Goal: Check status: Check status

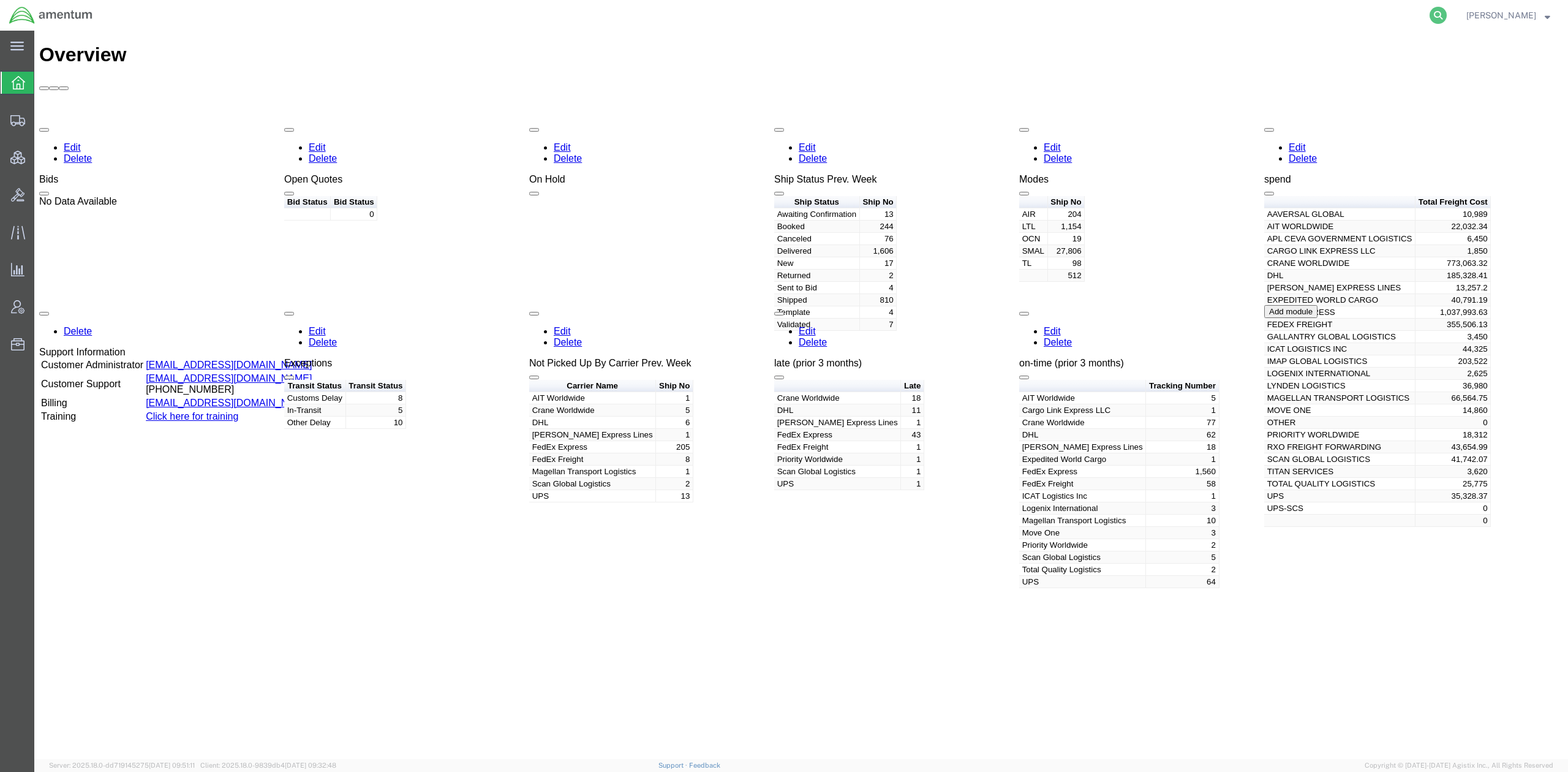
click at [1438, 19] on icon at bounding box center [1438, 15] width 17 height 17
paste input "MCAS-25253-0012"
type input "MCAS-25253-0012"
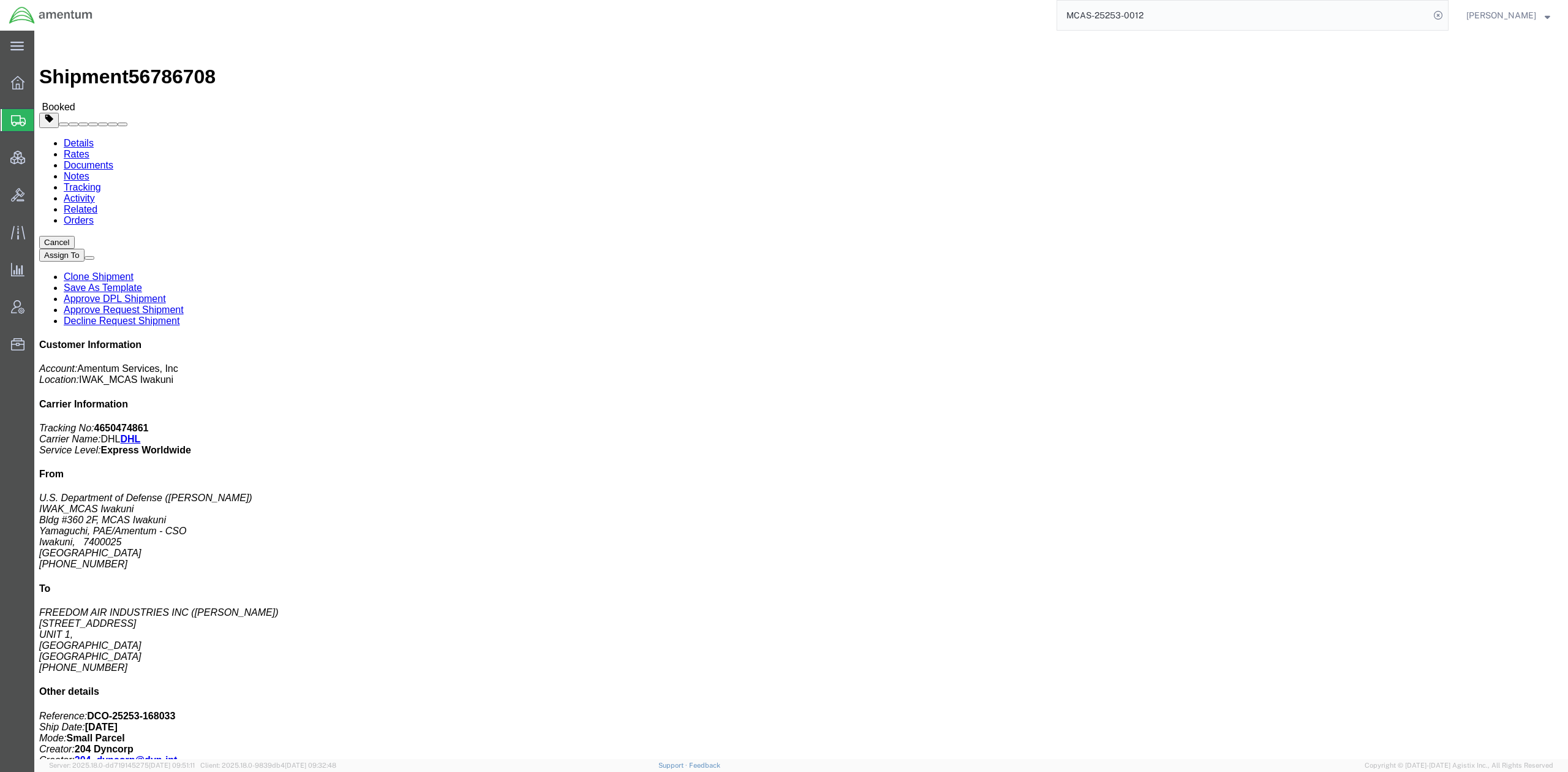
click link "Documents"
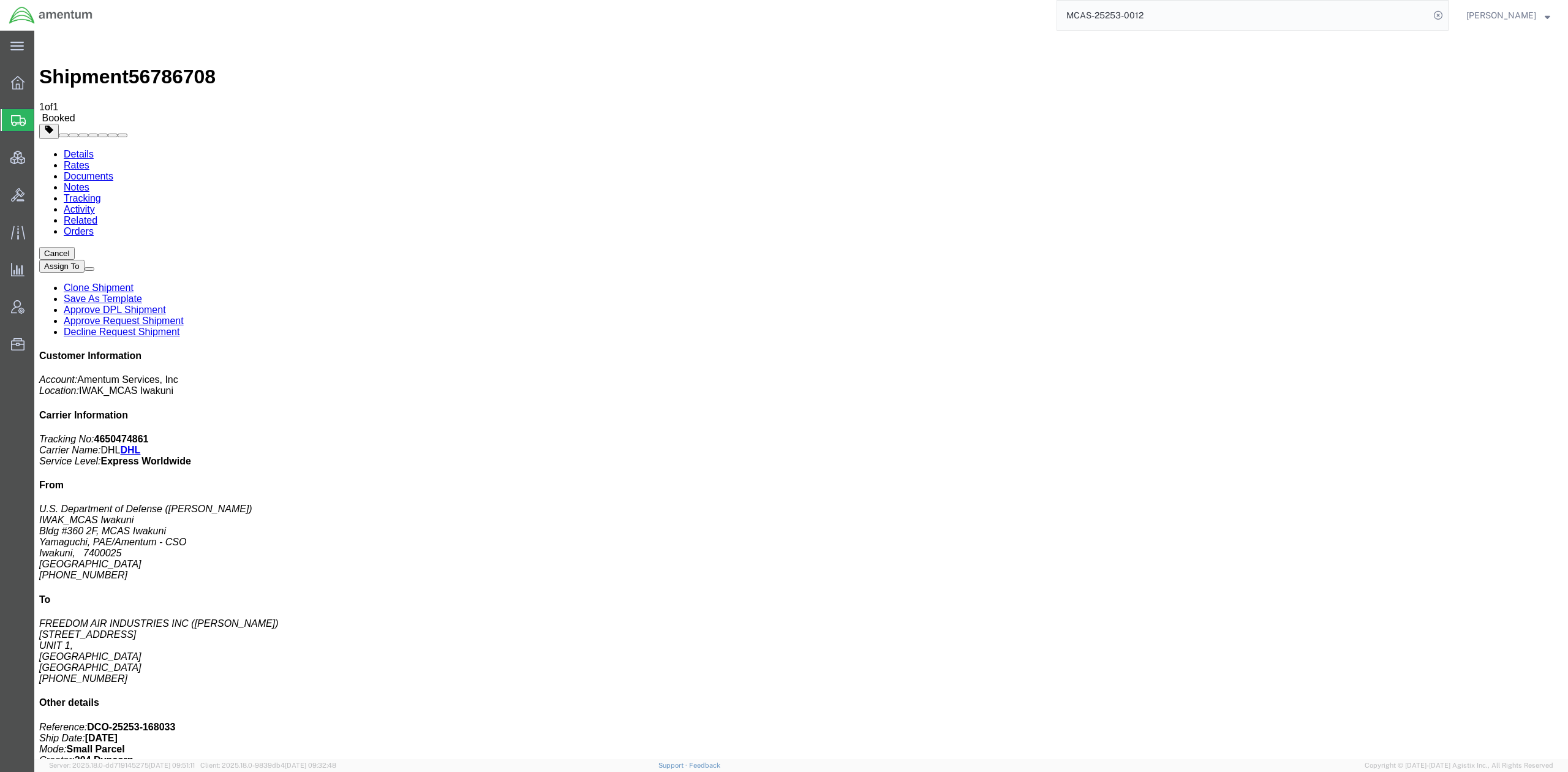
click at [689, 763] on link "Support" at bounding box center [674, 765] width 30 height 7
drag, startPoint x: 205, startPoint y: 43, endPoint x: 62, endPoint y: 49, distance: 143.1
click at [62, 49] on div "Shipment 56786708 1 of 1 Booked" at bounding box center [801, 79] width 1524 height 88
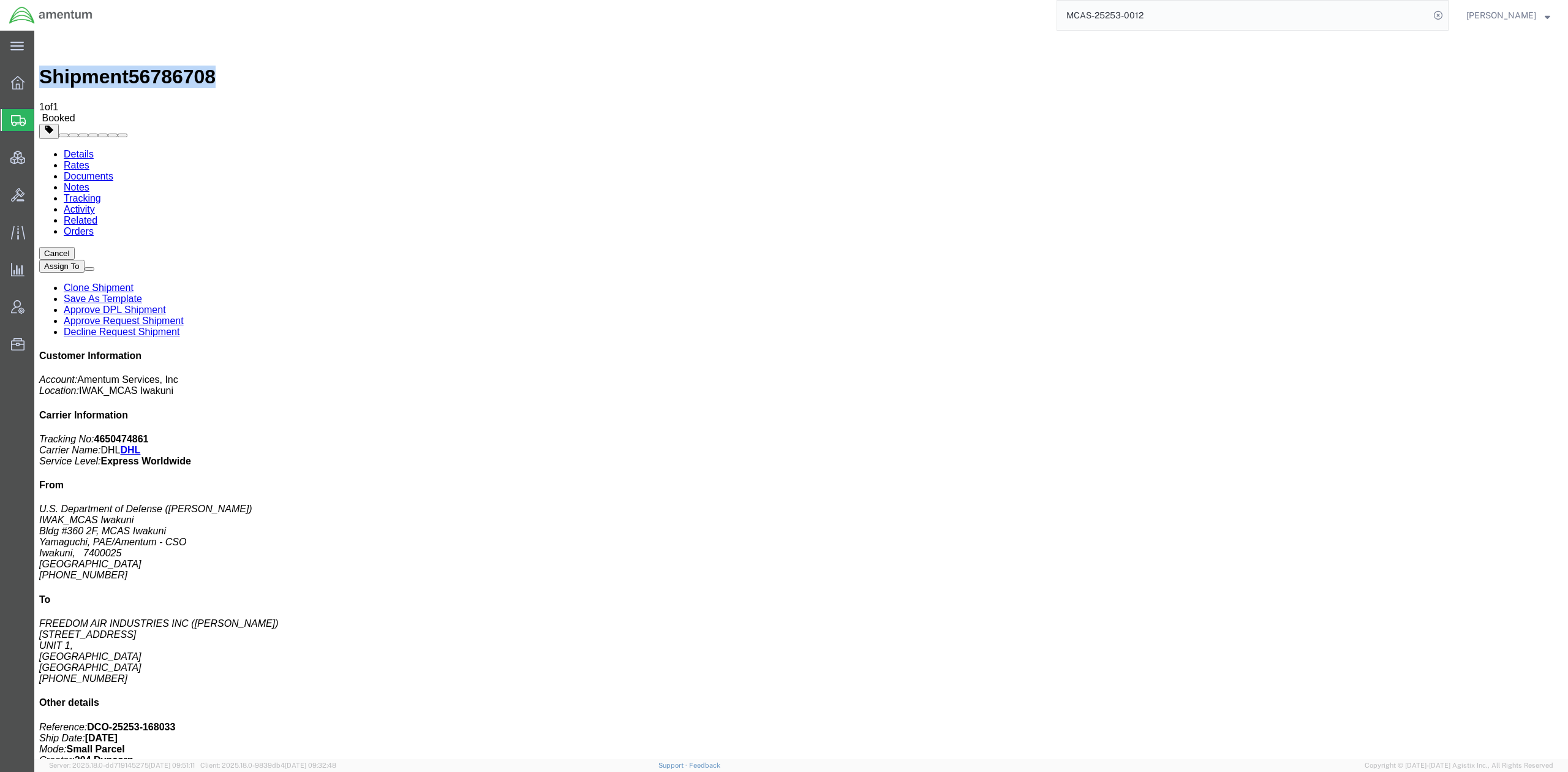
copy h1 "Shipment 56786708"
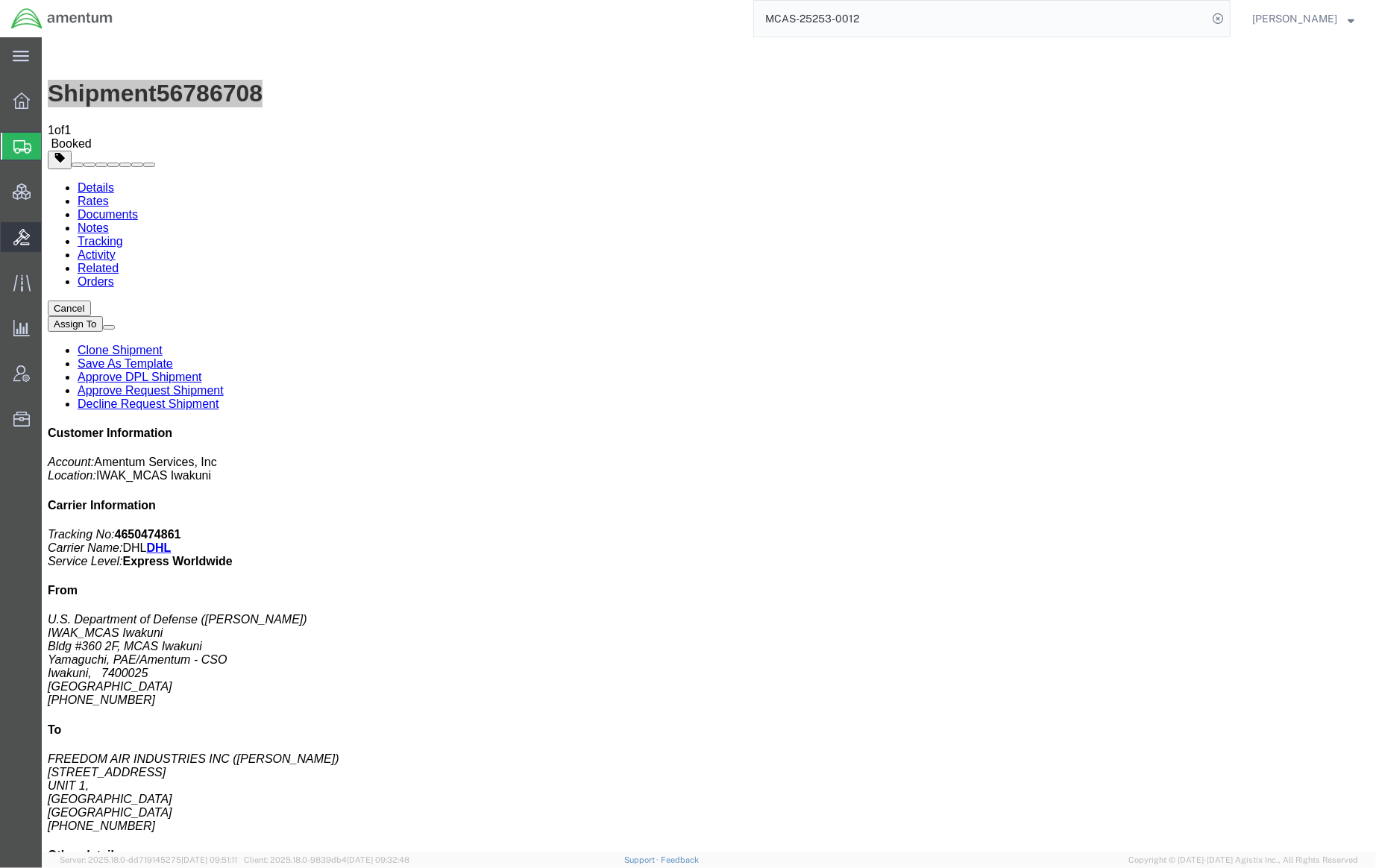
click at [52, 246] on span "Bids" at bounding box center [47, 237] width 11 height 30
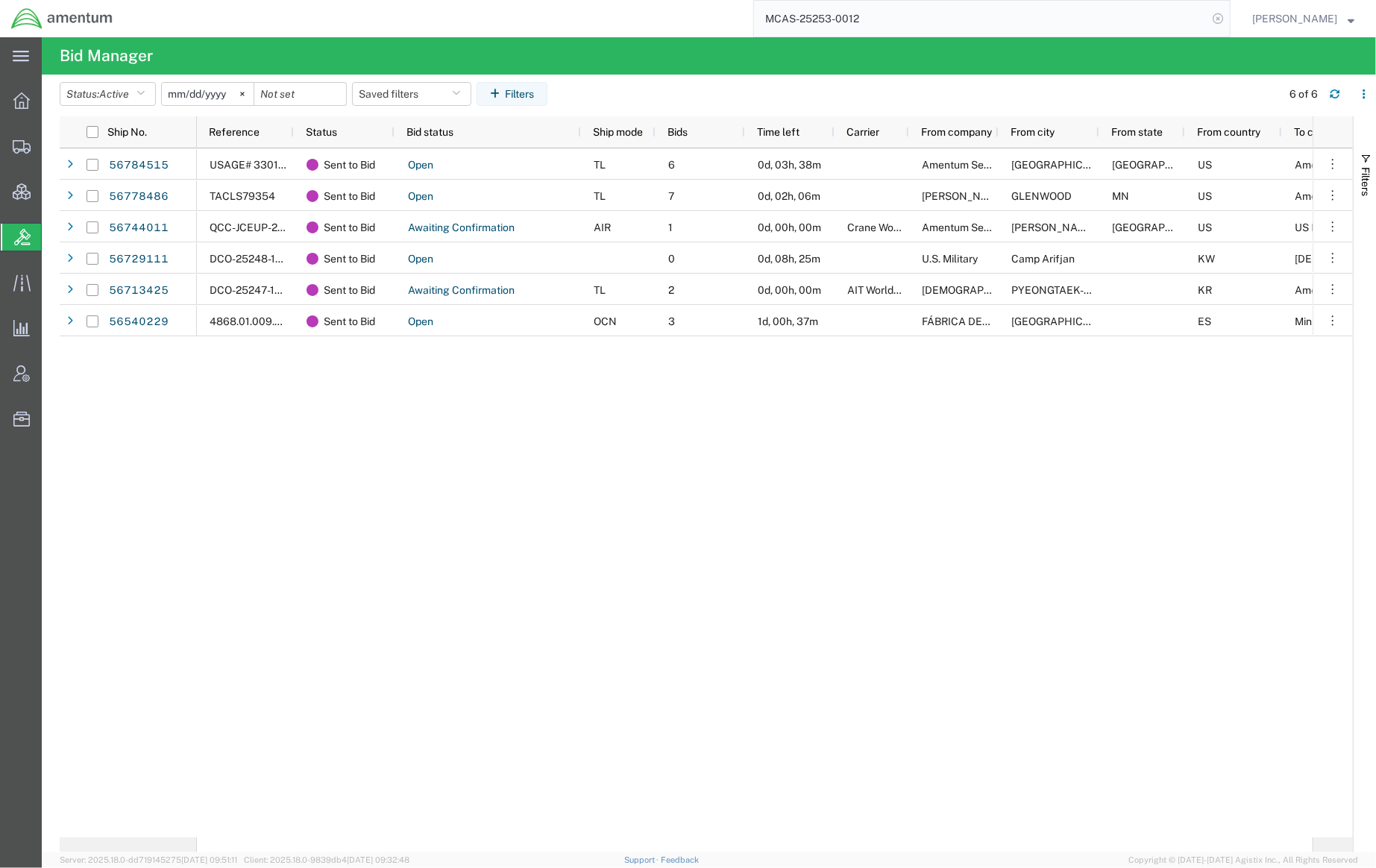
click at [1218, 17] on icon at bounding box center [1218, 18] width 21 height 21
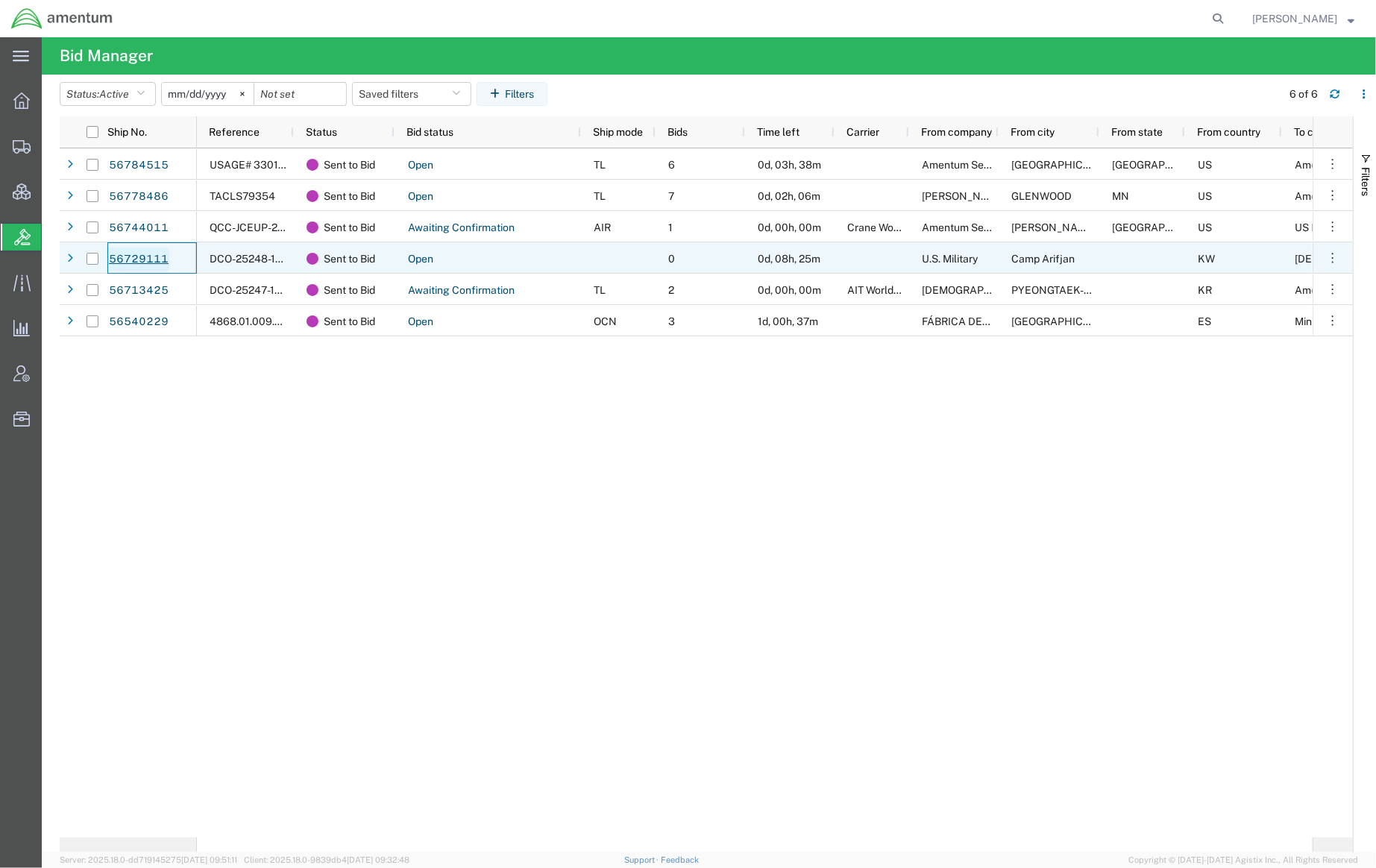
click at [147, 261] on link "56729111" at bounding box center [139, 259] width 61 height 24
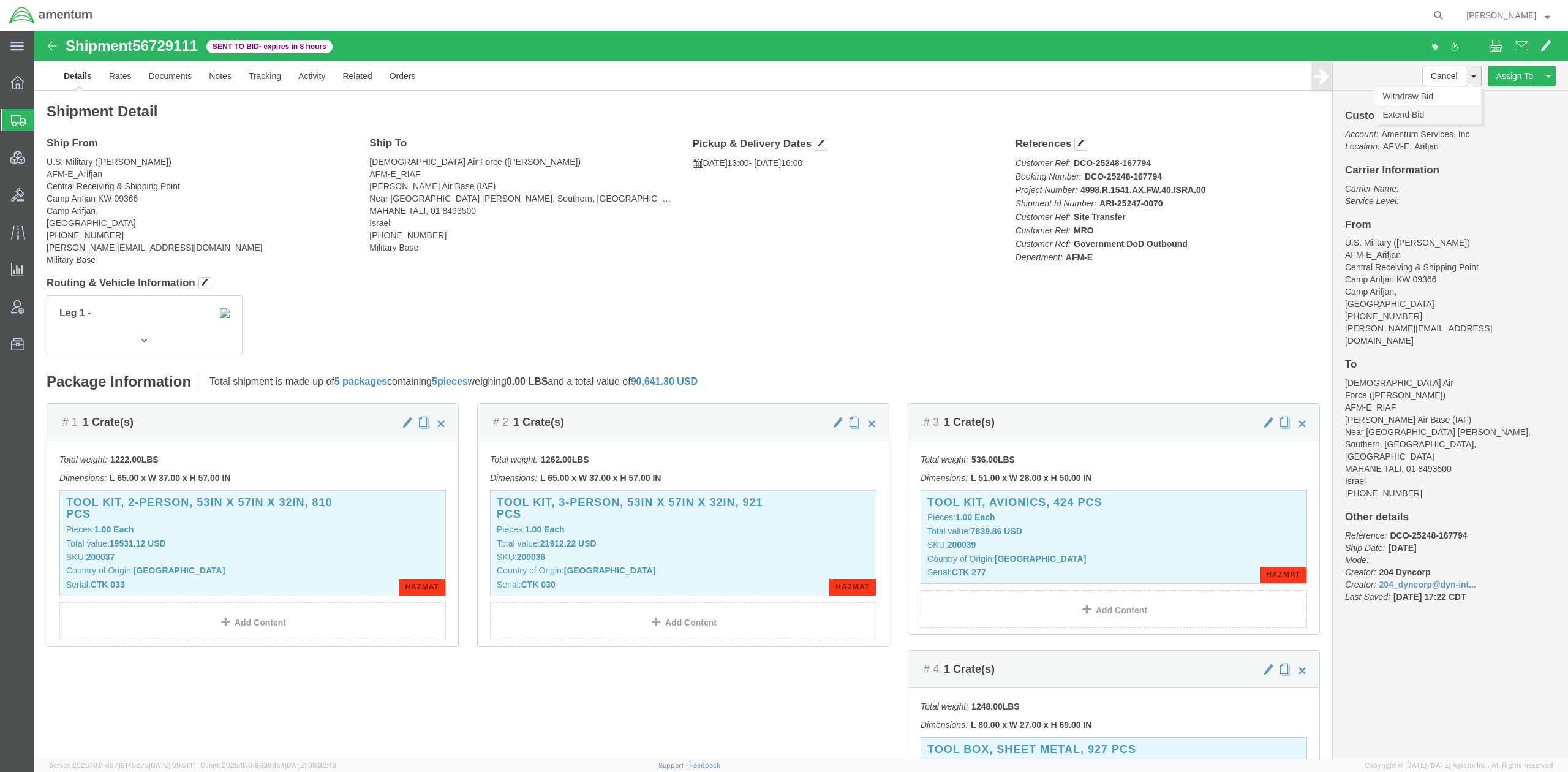
click link "Extend Bid"
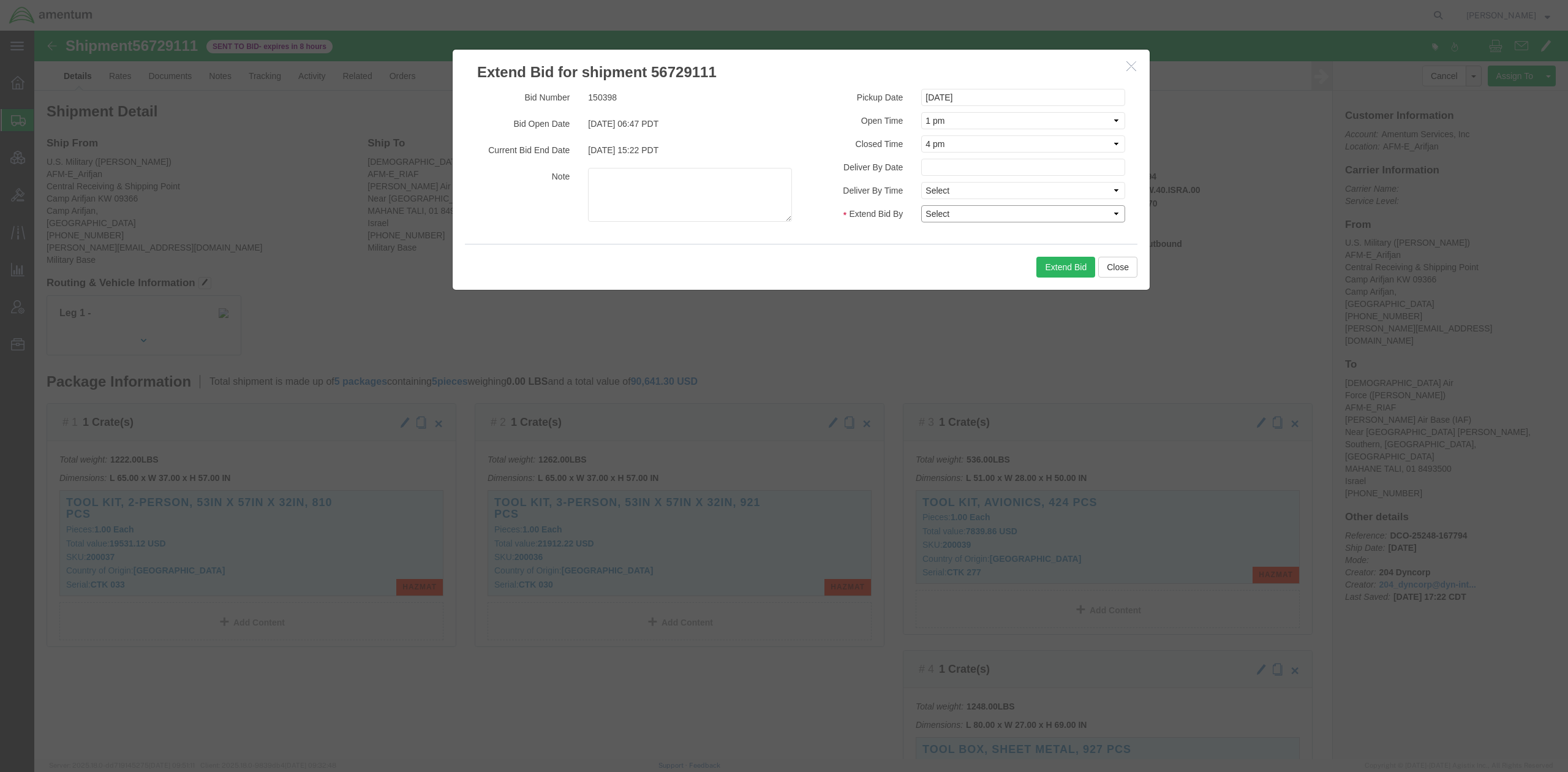
click select "Select 30 Min (Rush) 1 Hour (Rush) 2 Hours (Rush) 4 Hours (Rush) 8 Hours (Rush)…"
select select "0.5"
click select "Select 30 Min (Rush) 1 Hour (Rush) 2 Hours (Rush) 4 Hours (Rush) 8 Hours (Rush)…"
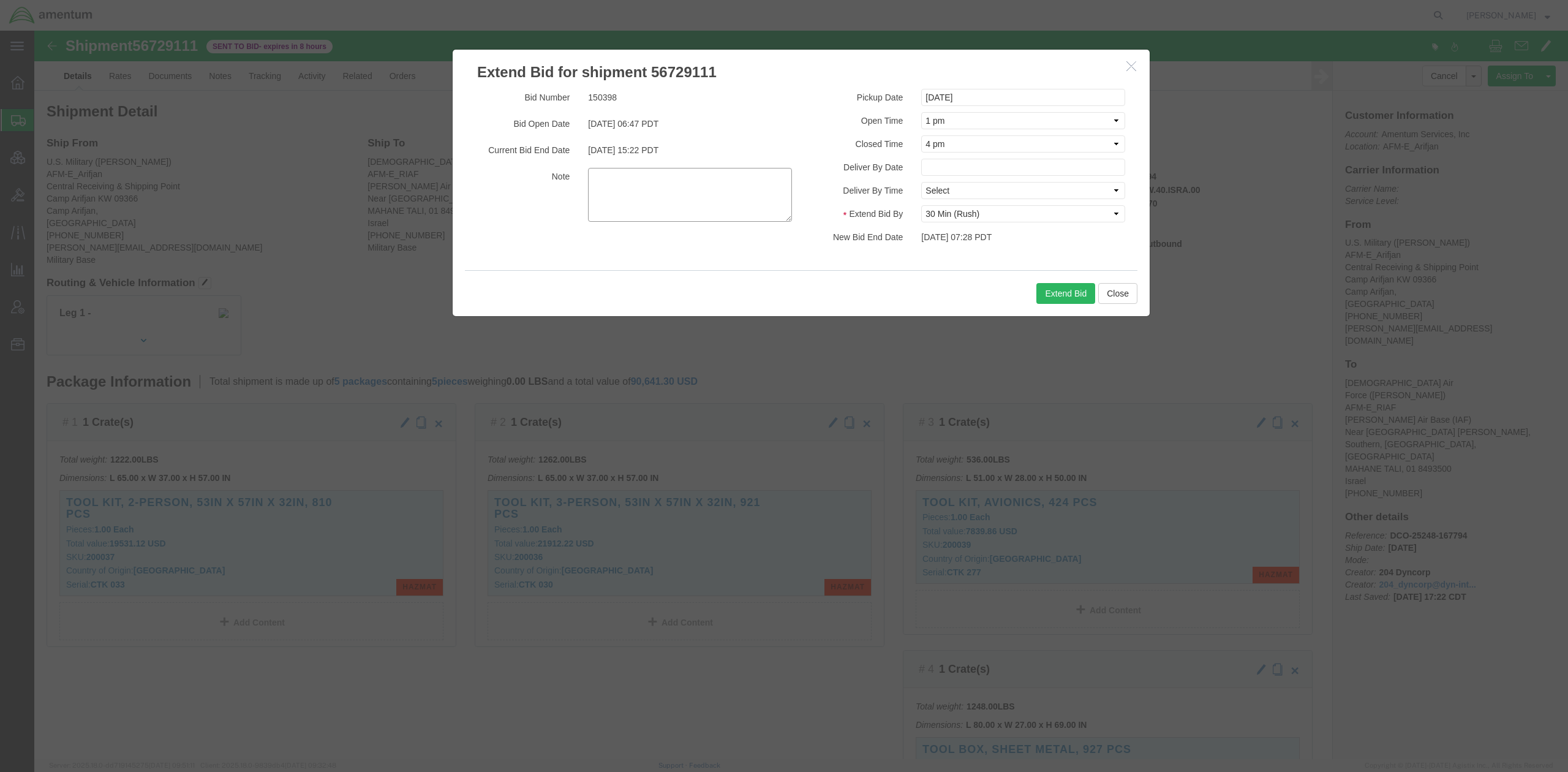
click textarea
drag, startPoint x: 597, startPoint y: 148, endPoint x: 606, endPoint y: 146, distance: 9.2
click textarea "Attention, Freight forwarders: Please email us ASAP at TMSupport@amentum.com if…"
type textarea "Attention, freight forwarders: Please email us ASAP at TMSupport@amentum.com if…"
click div "Bid Number 150398 Bid Open Date 09/05/2025 06:47 PDT Current Bid End Date 09/11…"
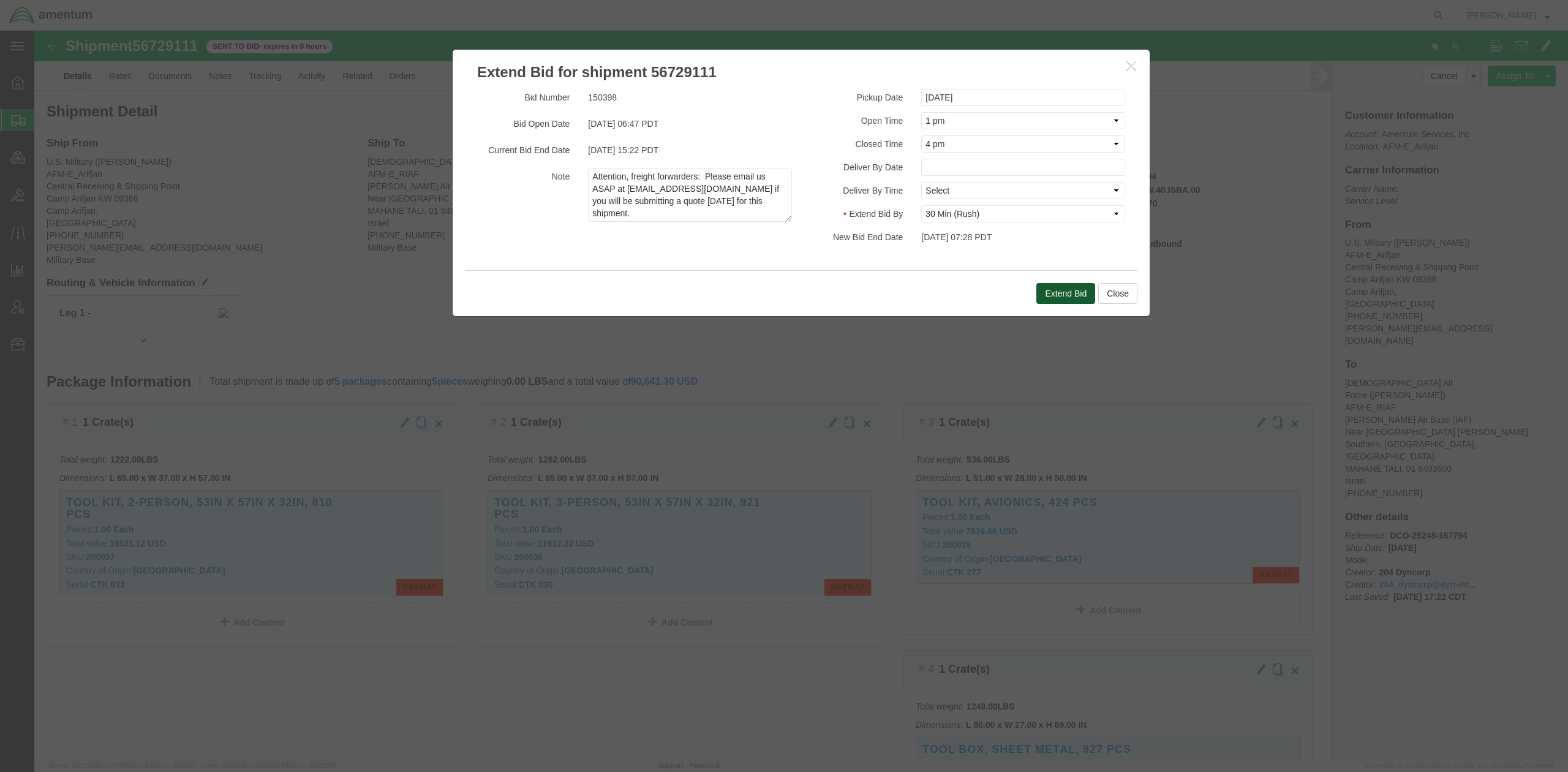
click button "Extend Bid"
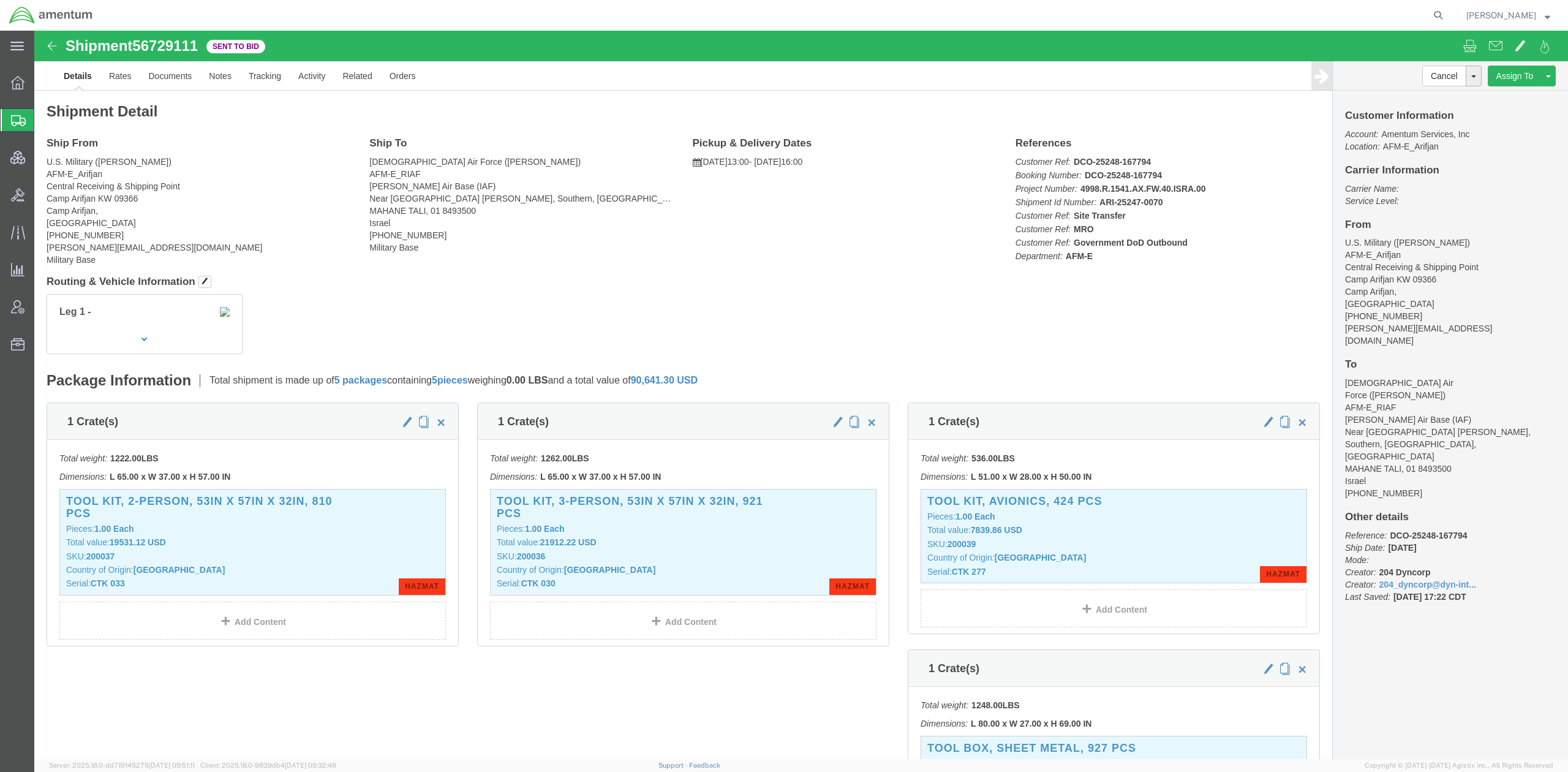
click h4 "Ship From"
click link "Rates"
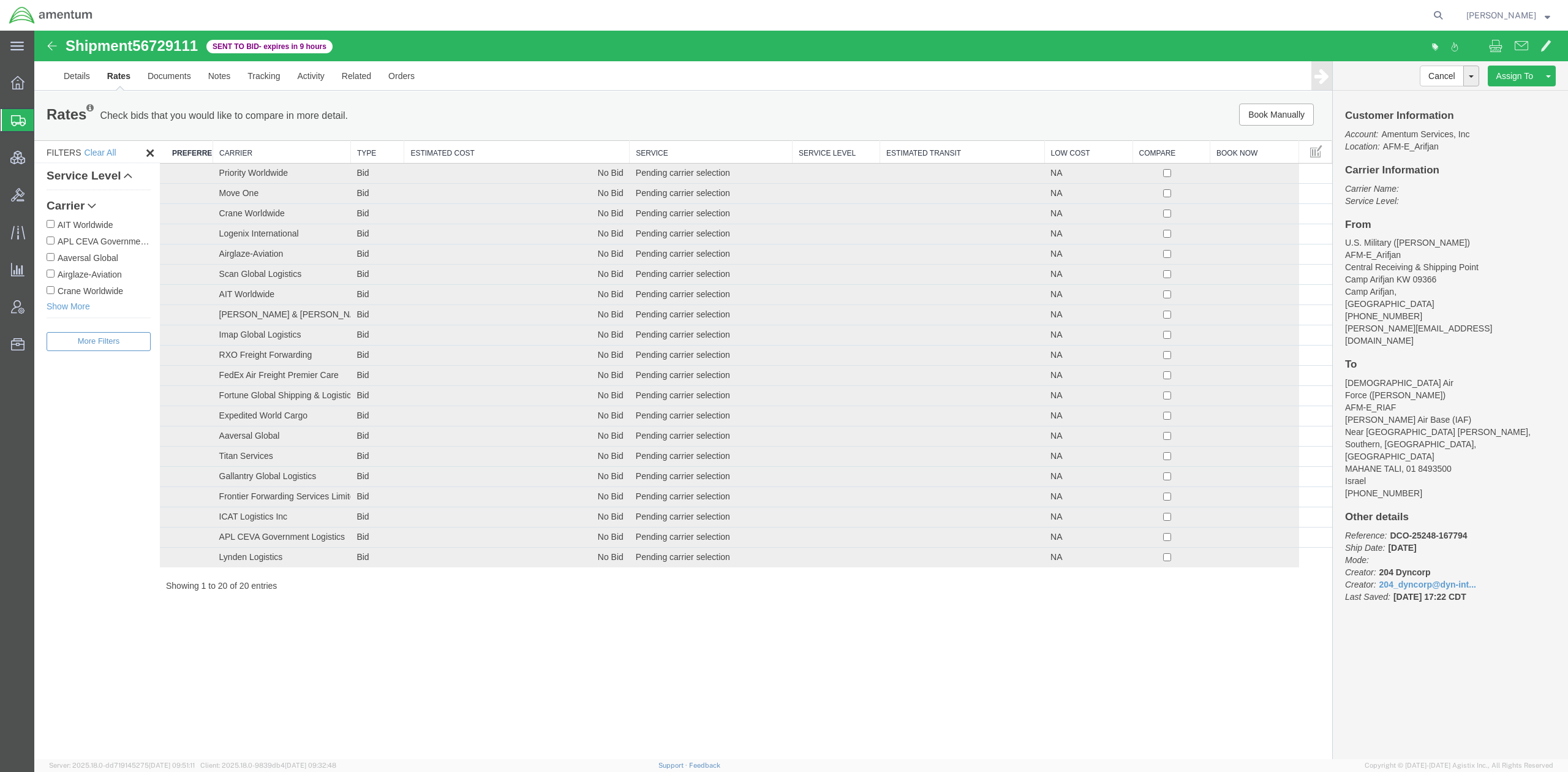
drag, startPoint x: 363, startPoint y: 52, endPoint x: 67, endPoint y: 50, distance: 296.0
click at [67, 50] on div "Shipment 56729111 20 of 20 Sent to Bid - expires in 9 hours" at bounding box center [418, 50] width 766 height 23
copy div "Shipment 56729111 20 of 20 Sent to Bid - expires in 9 hours"
click at [1438, 14] on icon at bounding box center [1438, 15] width 17 height 17
paste input "392093314836"
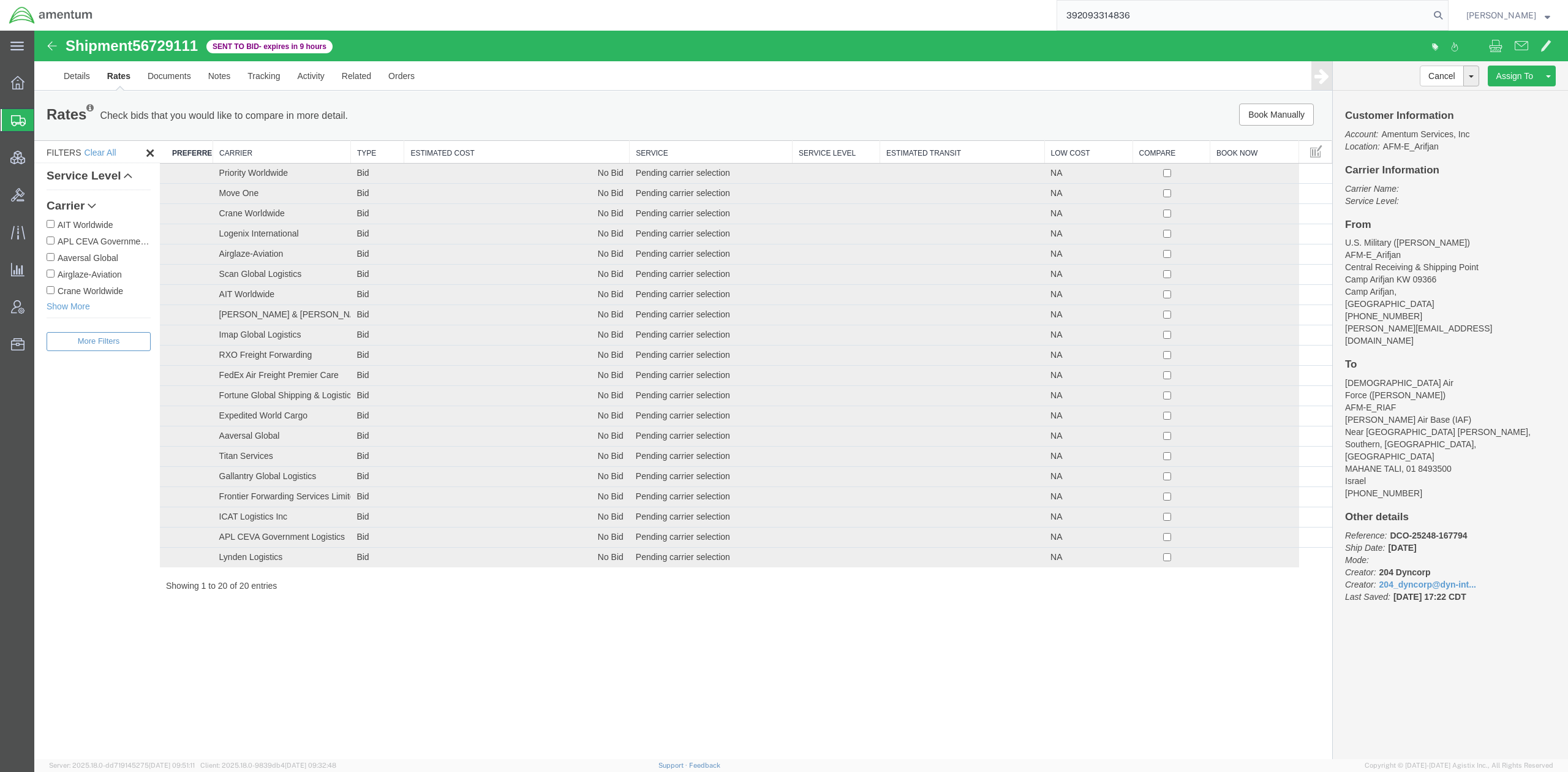
type input "392093314836"
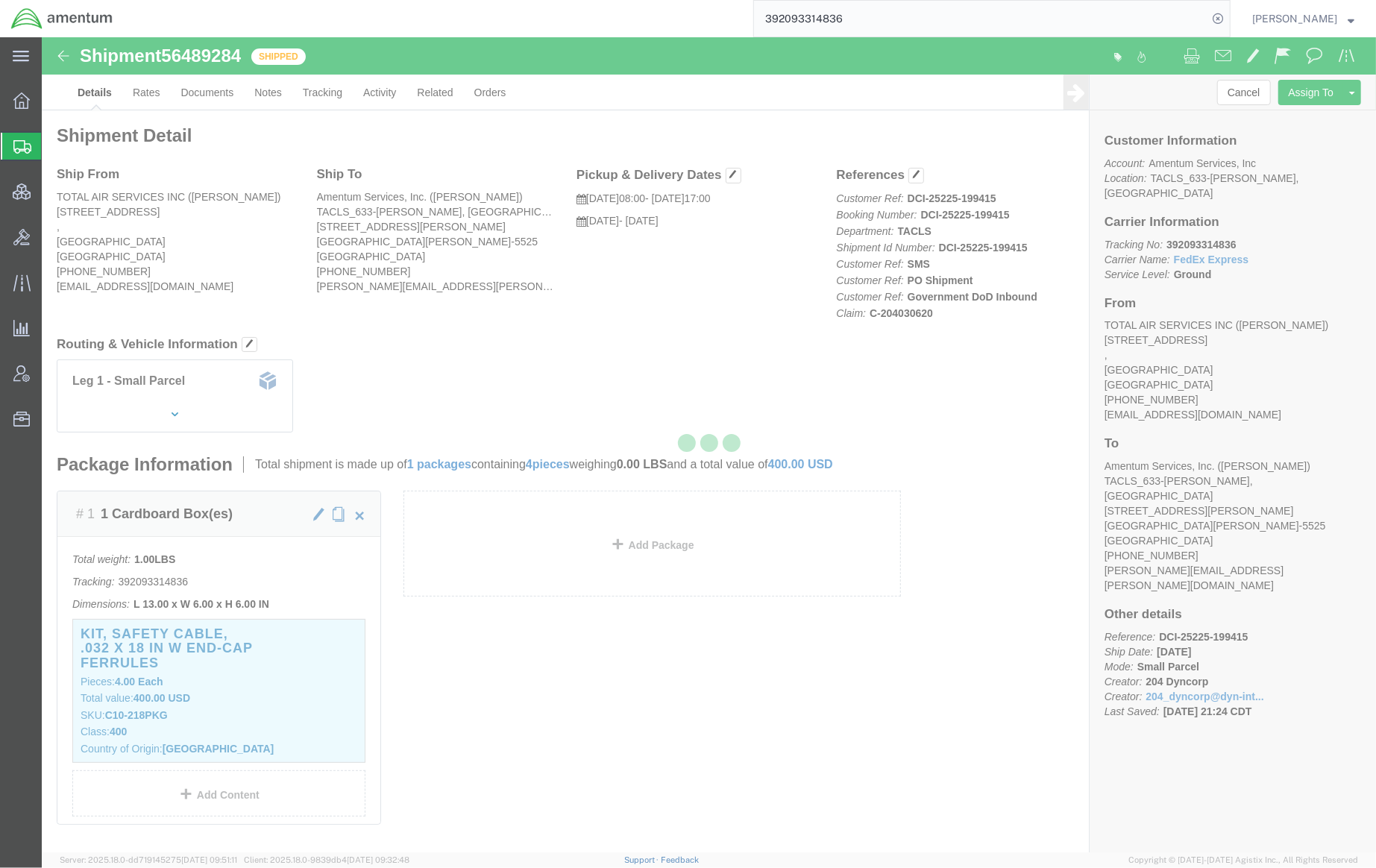
click at [224, 100] on div at bounding box center [709, 444] width 1334 height 815
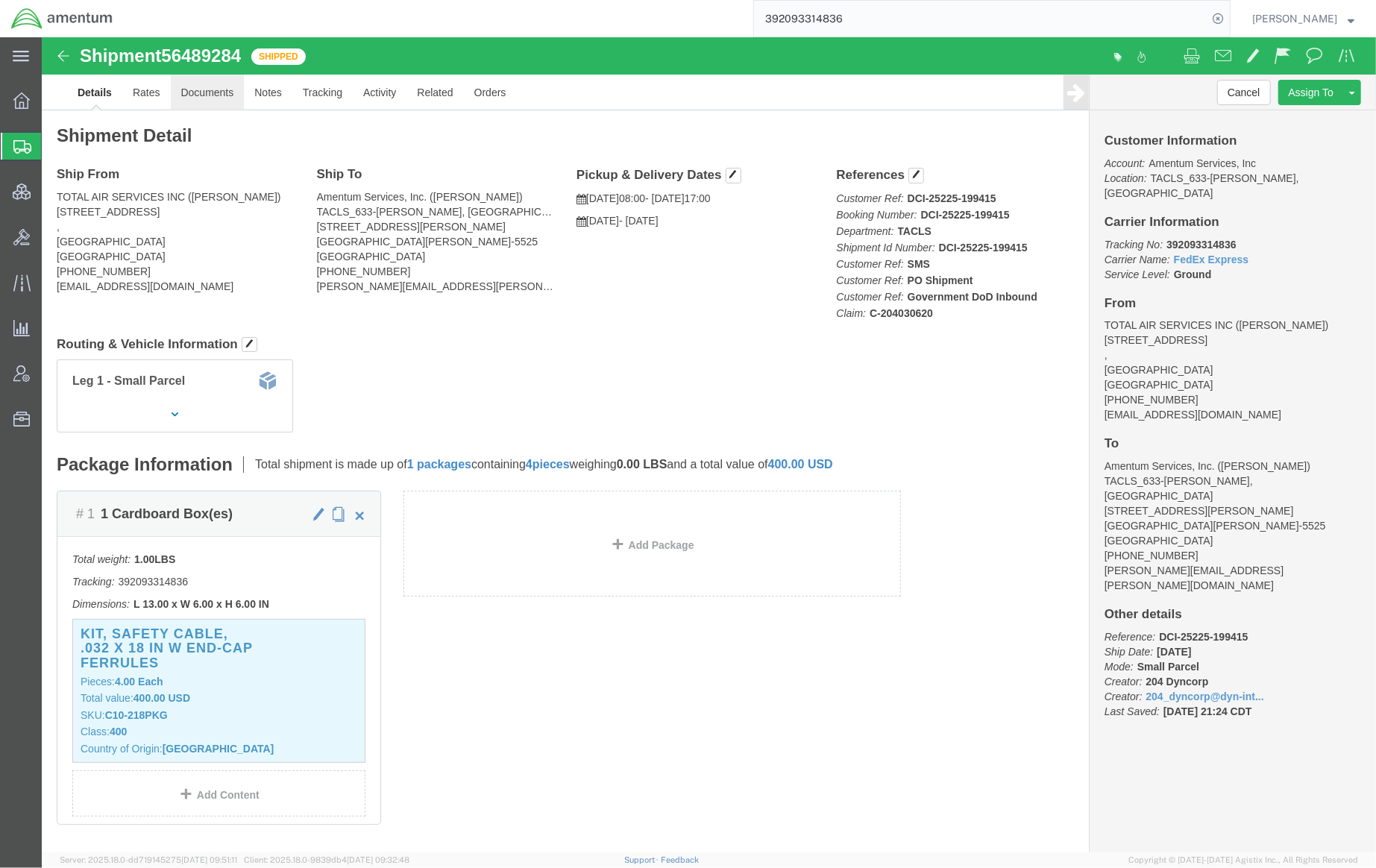
drag, startPoint x: 224, startPoint y: 100, endPoint x: 182, endPoint y: 62, distance: 56.6
click link "Documents"
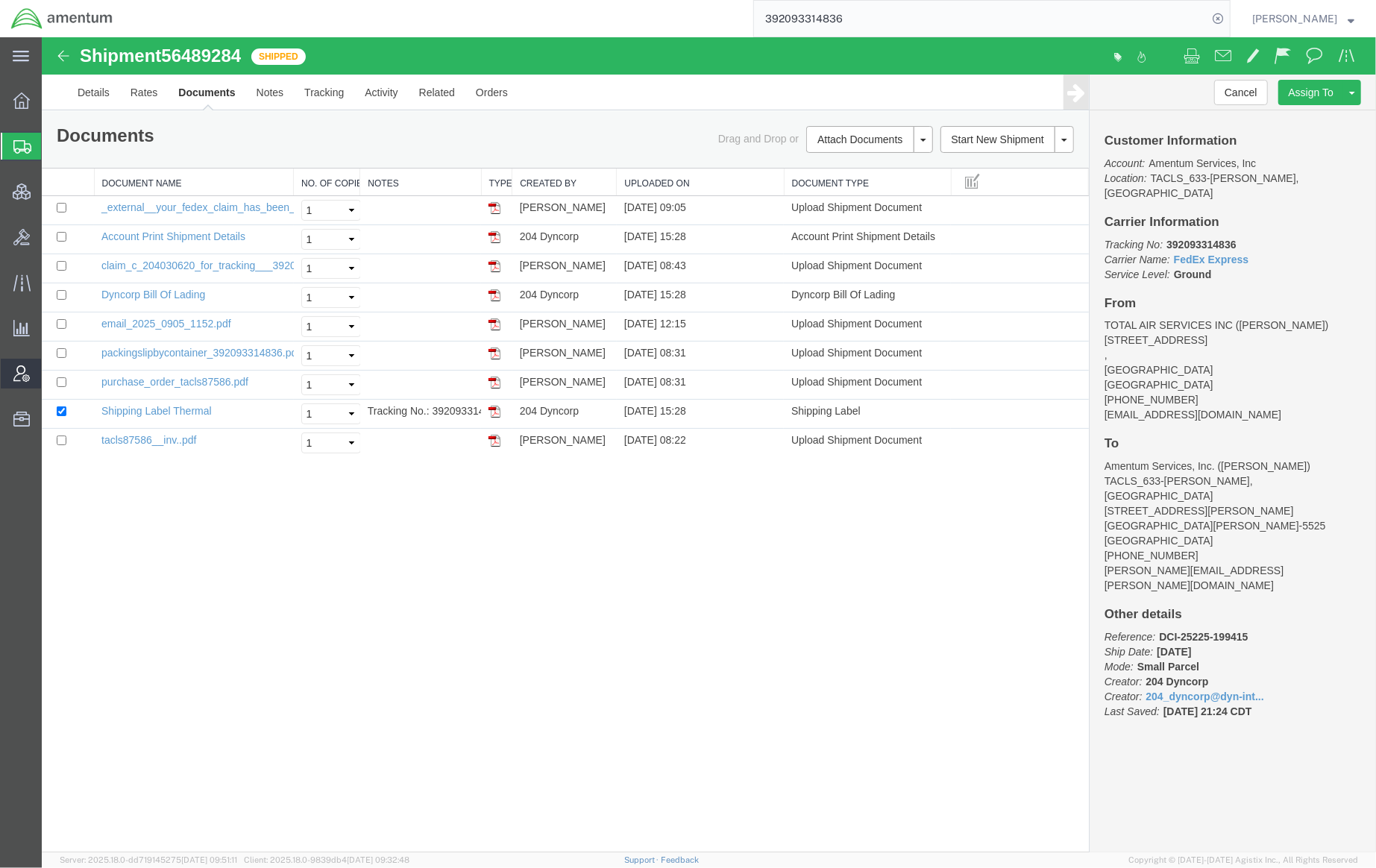
click at [52, 380] on span "Account Admin" at bounding box center [47, 374] width 11 height 30
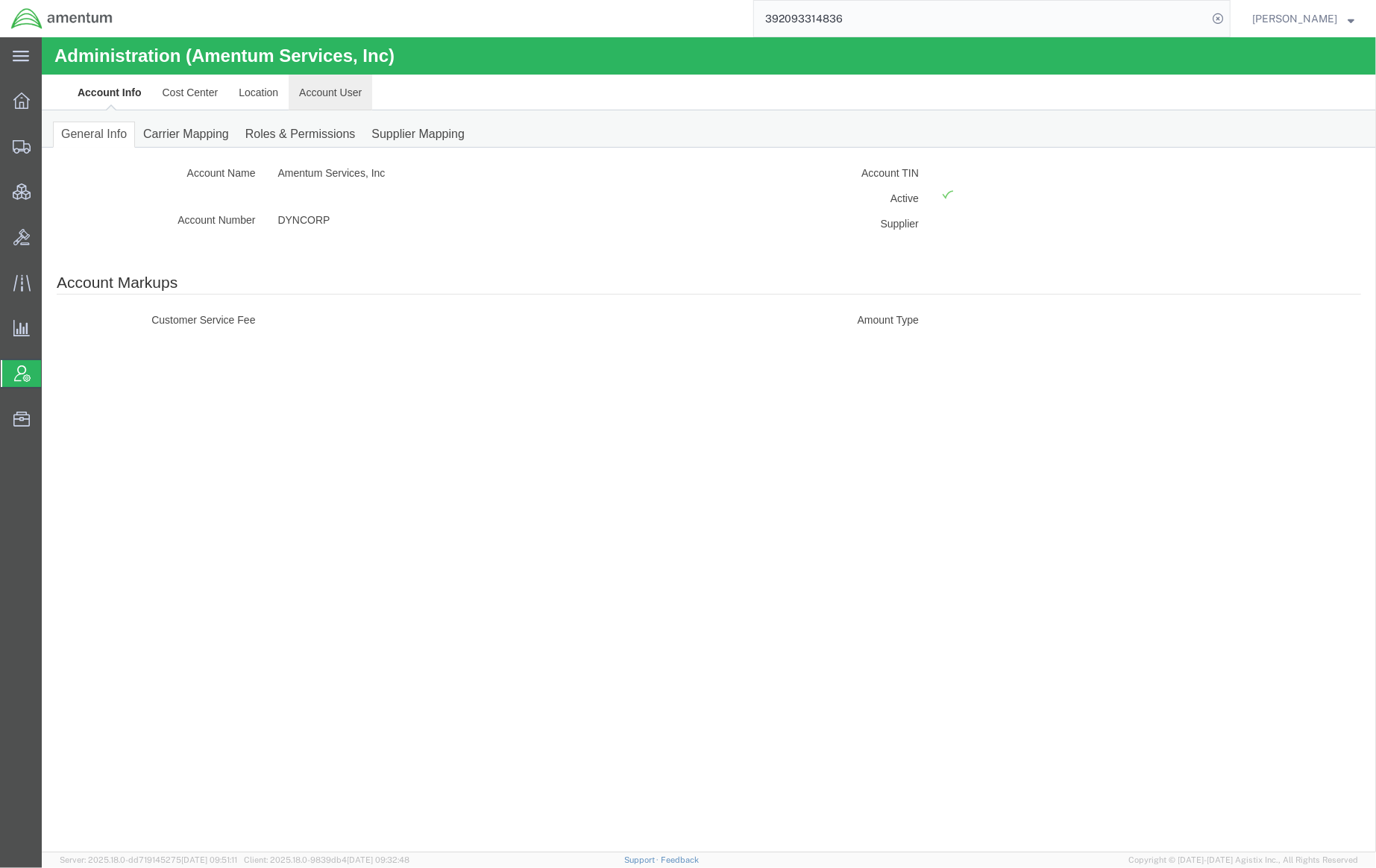
click at [300, 83] on link "Account User" at bounding box center [329, 91] width 83 height 36
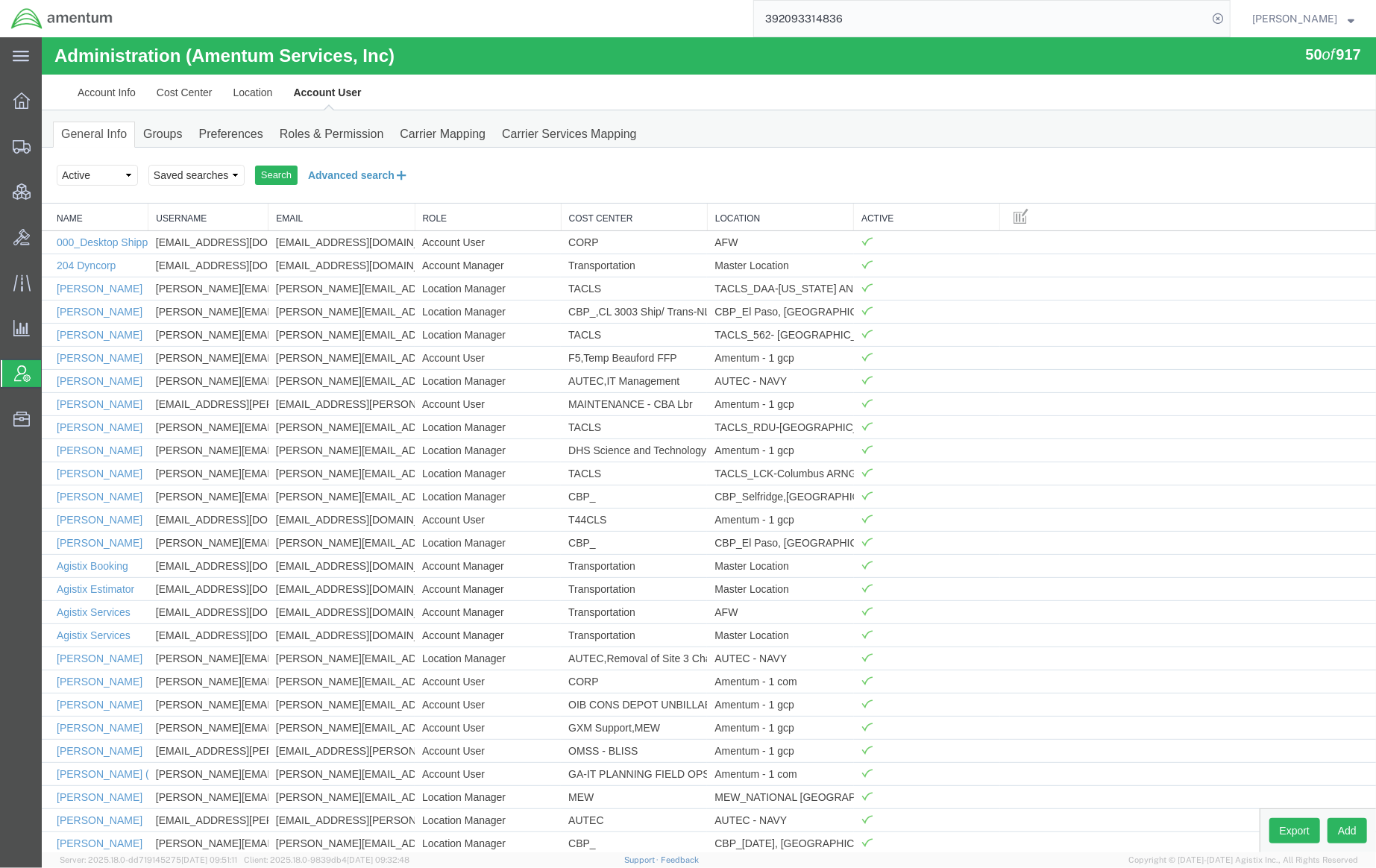
click at [368, 179] on button "Advanced search" at bounding box center [357, 174] width 122 height 25
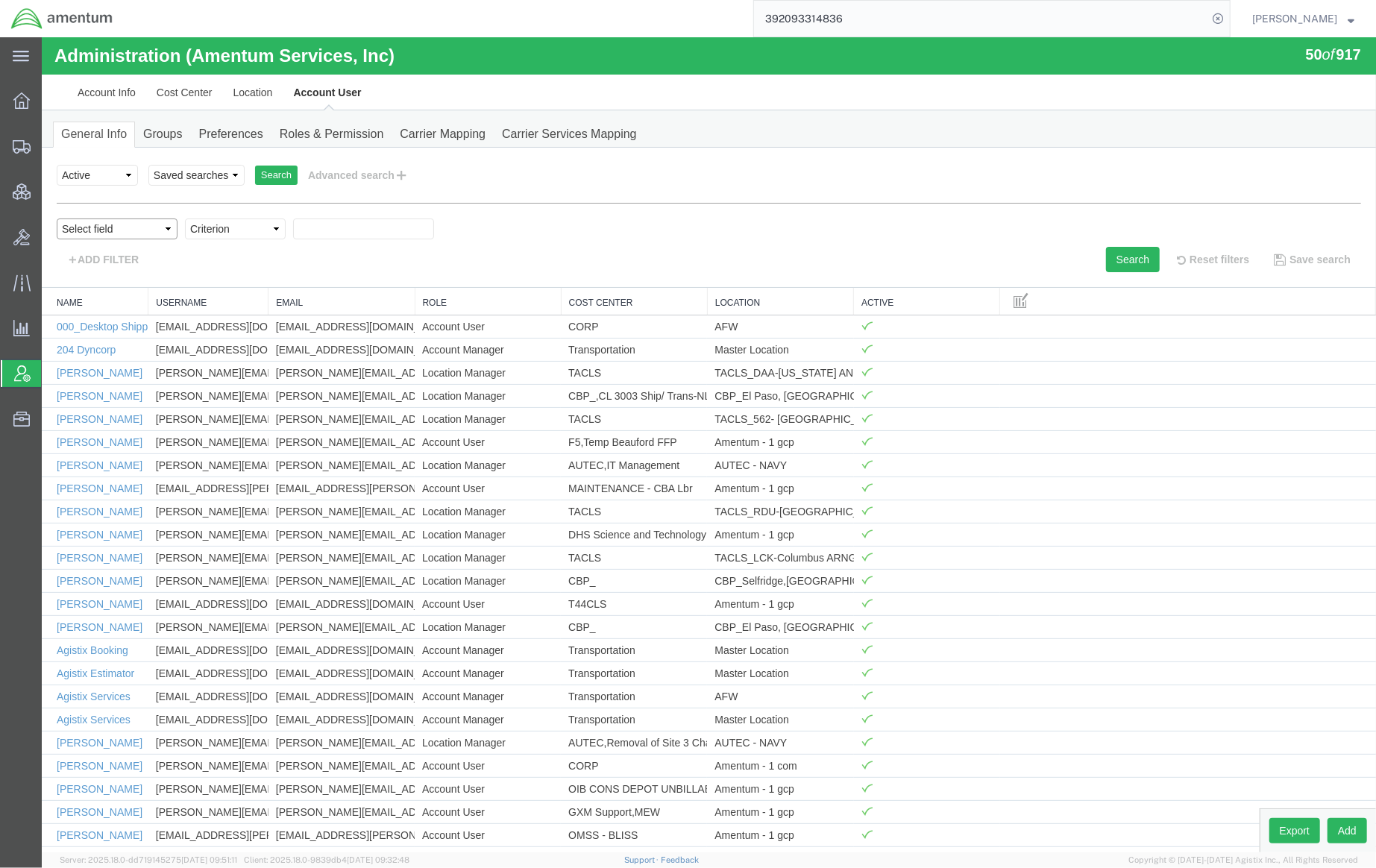
click at [104, 226] on select "Select field Cost Center Email Location Name Role Username" at bounding box center [117, 228] width 121 height 21
select select "personName"
click at [56, 218] on select "Select field Cost Center Email Location Name Role Username" at bounding box center [117, 228] width 121 height 21
click at [248, 226] on select "Criterion contains does not contain is is blank is not blank starts with" at bounding box center [234, 228] width 101 height 21
select select "contains"
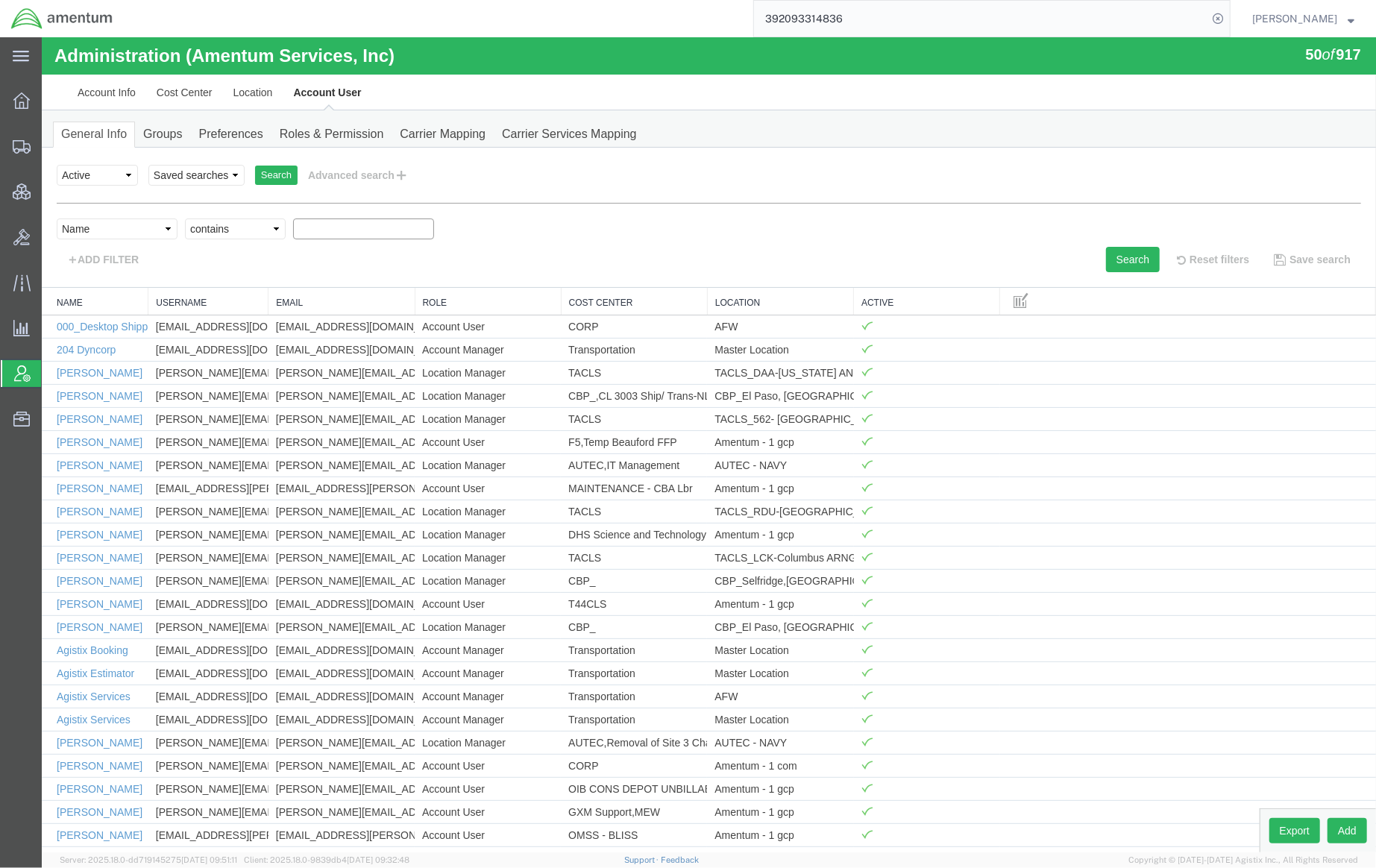
click at [184, 218] on select "Criterion contains does not contain is is blank is not blank starts with" at bounding box center [234, 228] width 101 height 21
click at [345, 236] on input "text" at bounding box center [362, 228] width 141 height 21
type input "estebanx.leonel.melendez.rojas@intel.com"
click at [126, 227] on select "Select field Cost Center Email Location Name Role Username" at bounding box center [117, 228] width 121 height 21
select select "email"
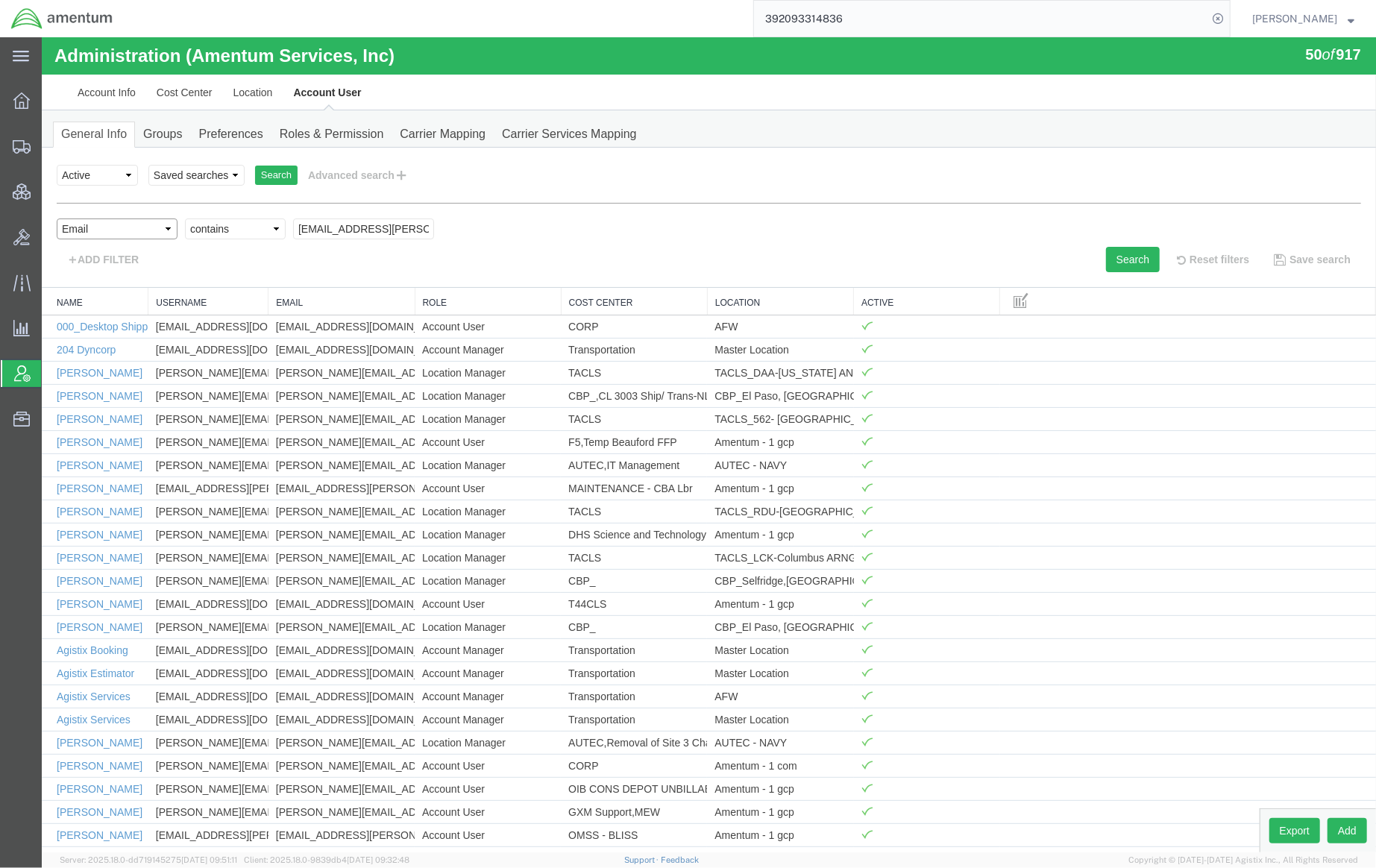
click at [56, 218] on select "Select field Cost Center Email Location Name Role Username" at bounding box center [117, 228] width 121 height 21
click at [351, 227] on input "text" at bounding box center [362, 228] width 141 height 21
type input "estebanx.leonel.melendez.rojas@intel.com"
click at [1136, 266] on button "Search" at bounding box center [1131, 258] width 54 height 25
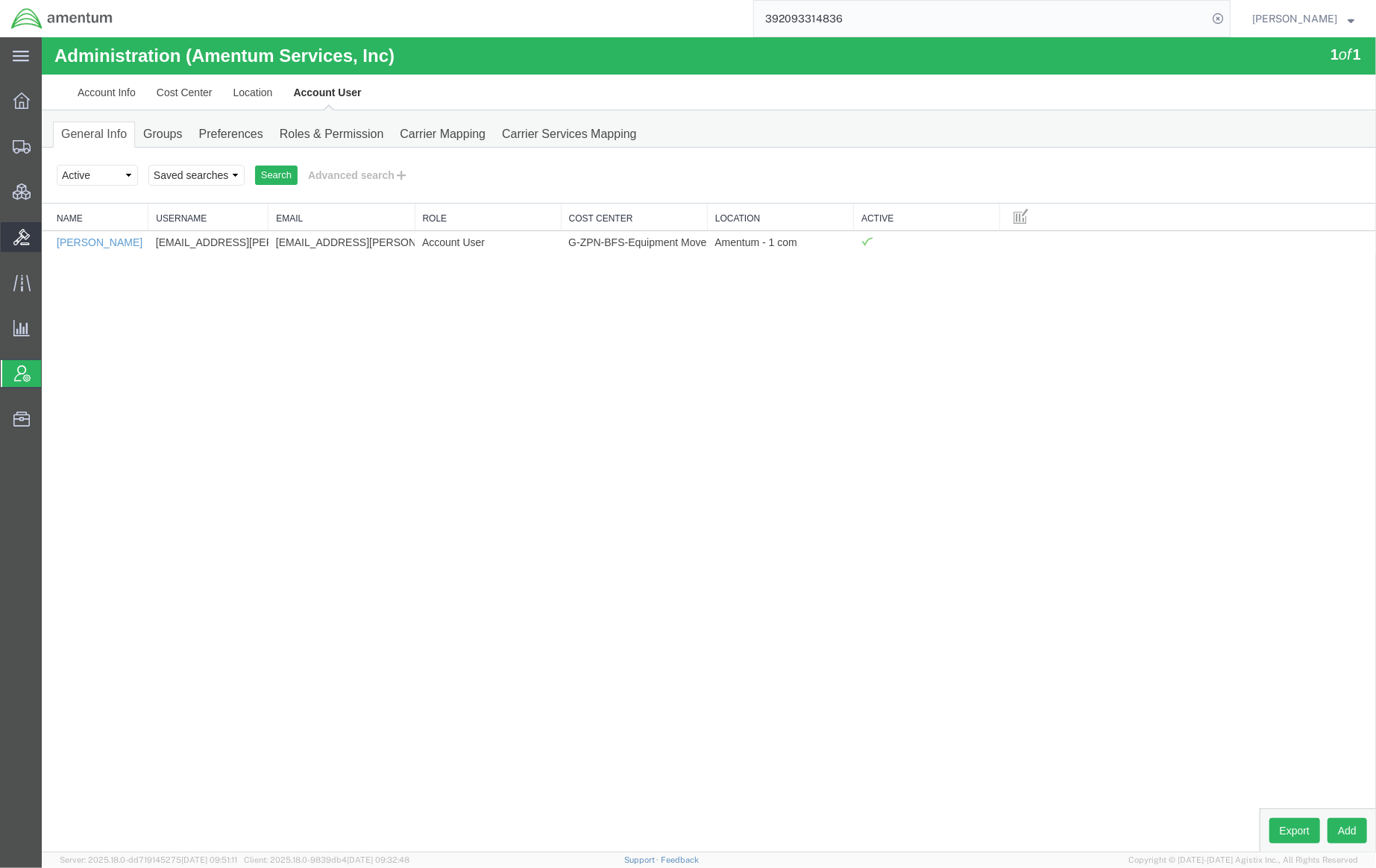
click at [52, 239] on span "Bids" at bounding box center [47, 237] width 11 height 30
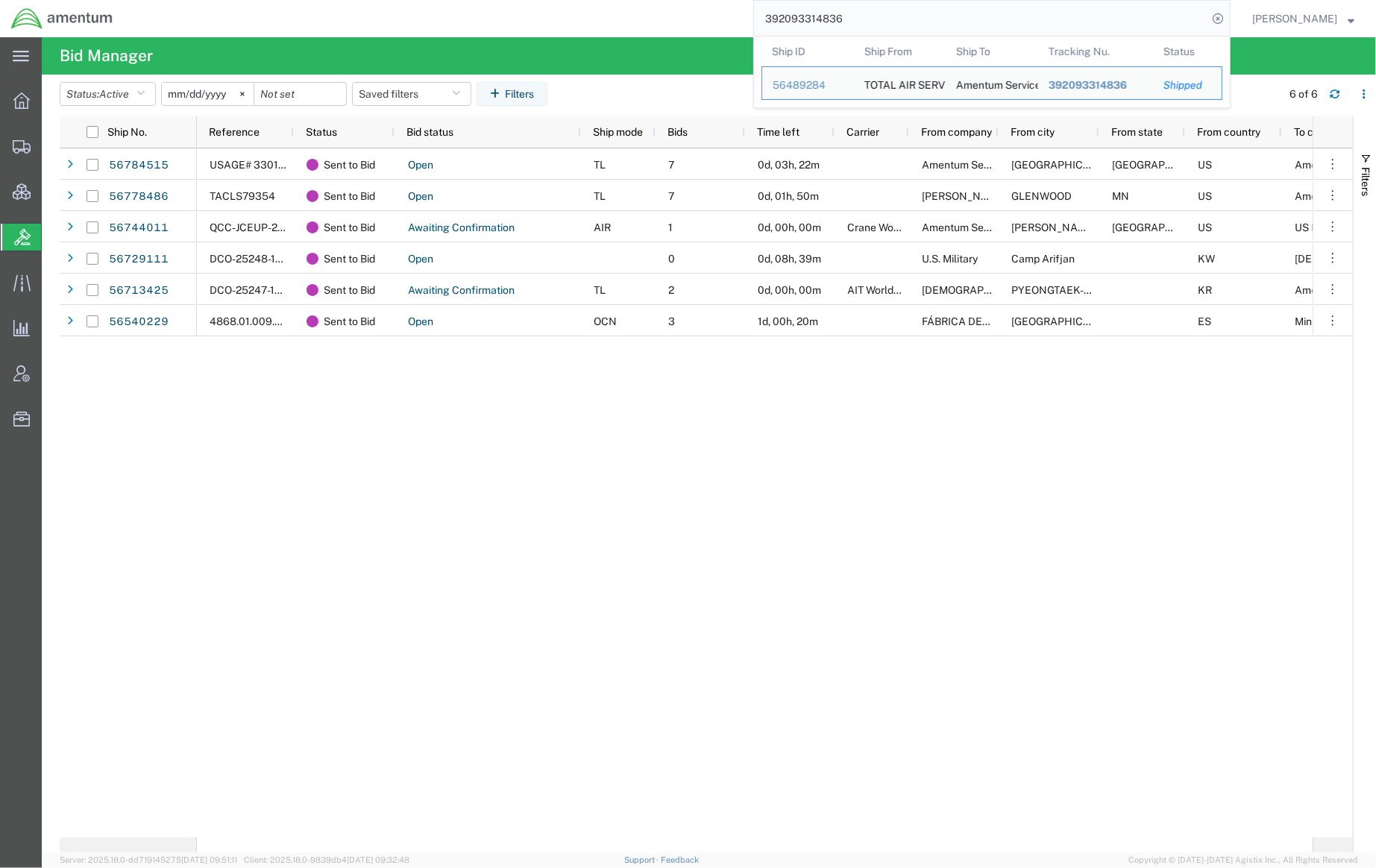
drag, startPoint x: 891, startPoint y: 25, endPoint x: 773, endPoint y: 10, distance: 118.9
click at [675, 7] on div "392093314836 Ship ID Ship From Ship To Tracking Nu. Status Ship ID 56489284 Shi…" at bounding box center [677, 18] width 1107 height 37
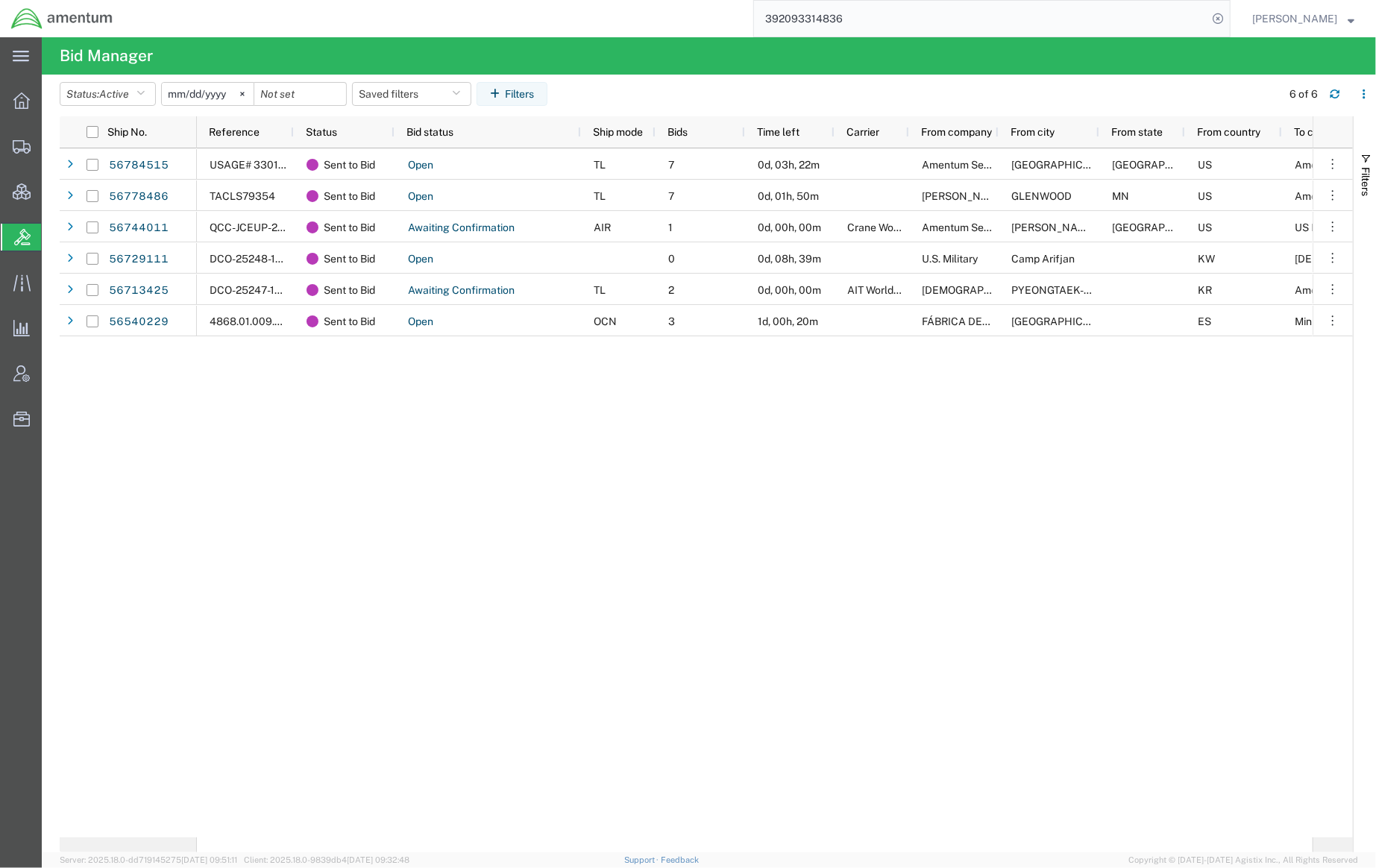
paste input "5653902"
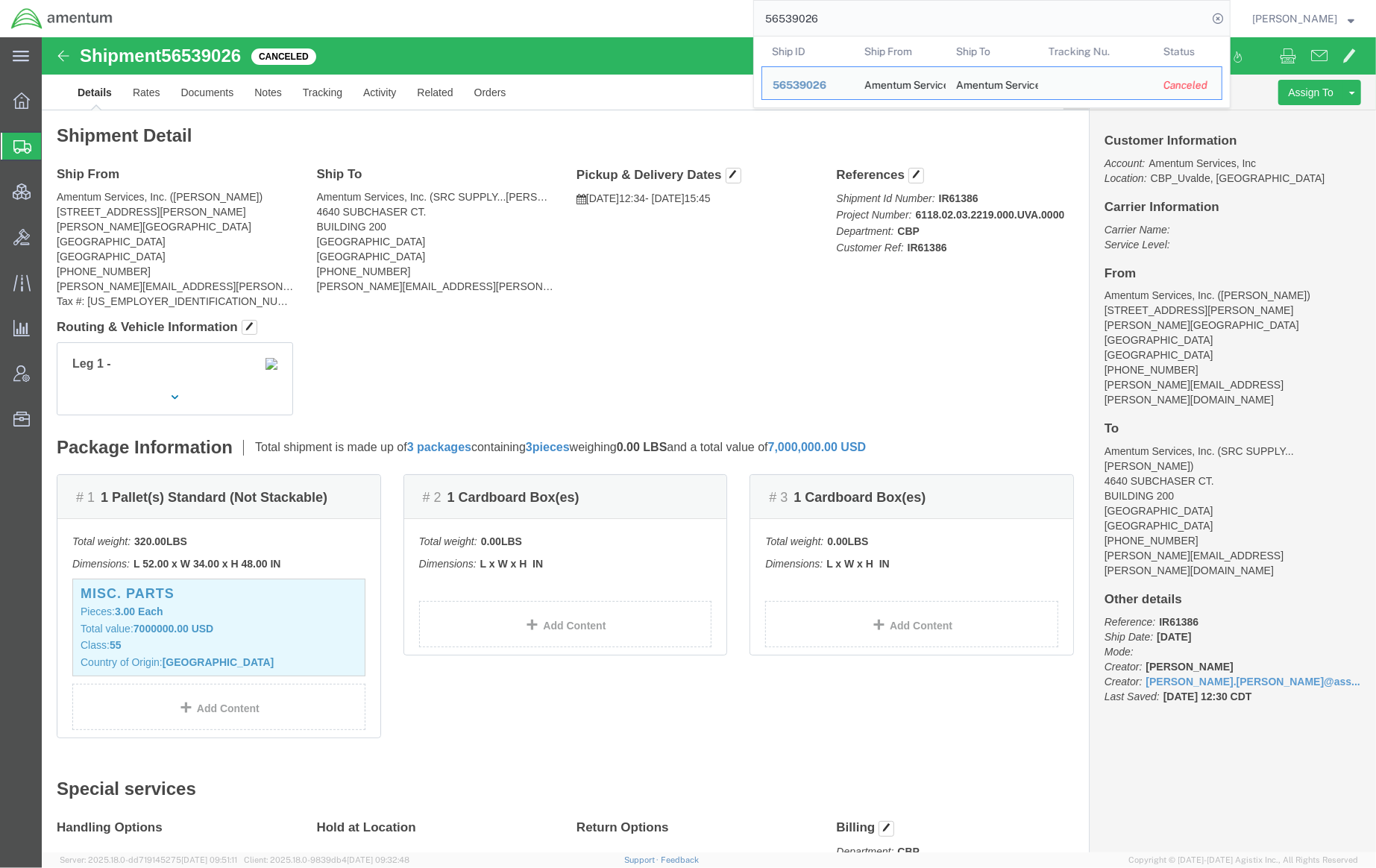
drag, startPoint x: 819, startPoint y: 12, endPoint x: 588, endPoint y: -3, distance: 231.5
click at [588, 0] on html "main_menu Created with Sketch. Collapse Menu Overview Shipments Shipment Manage…" at bounding box center [688, 434] width 1376 height 868
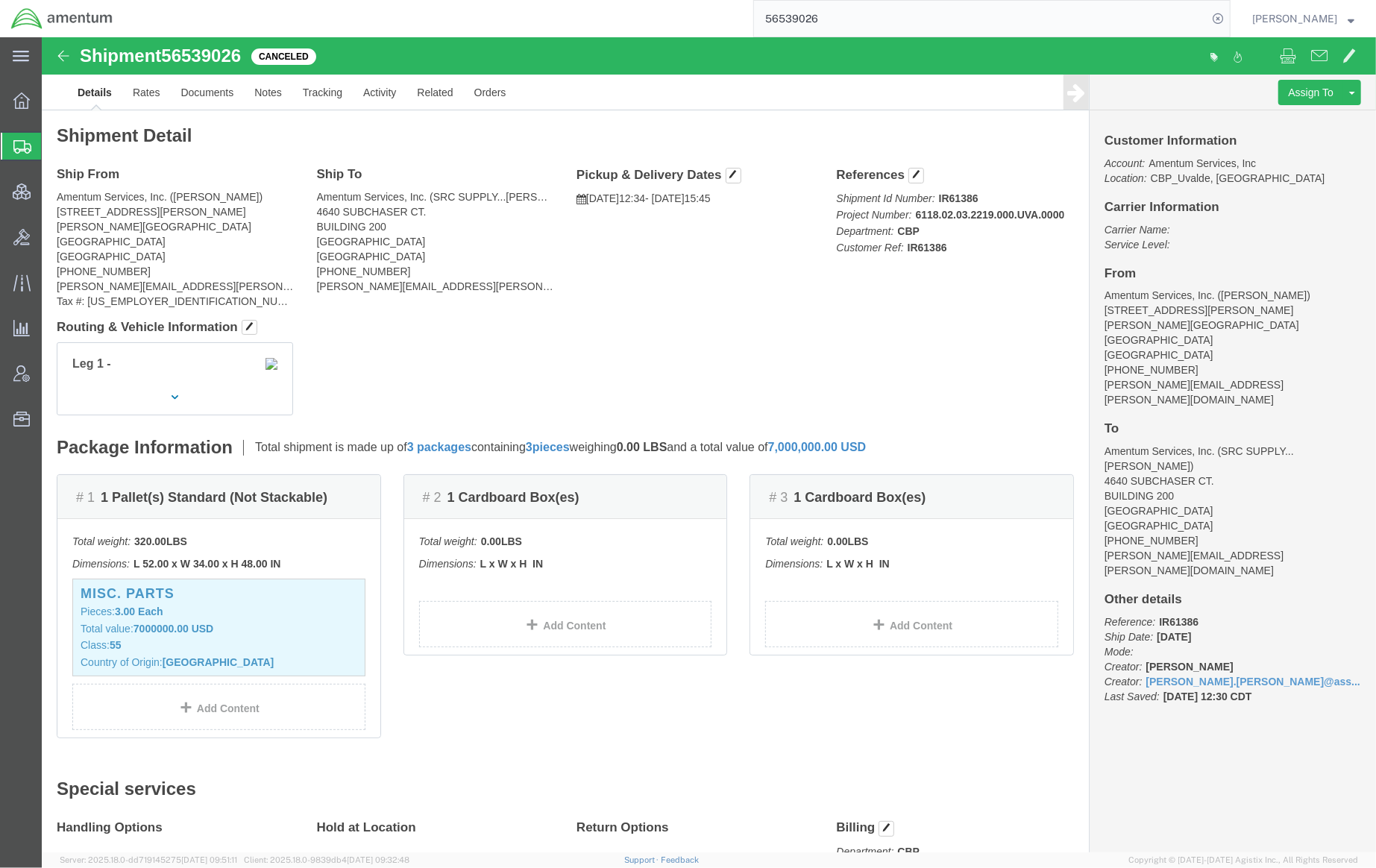
paste input "392897982513"
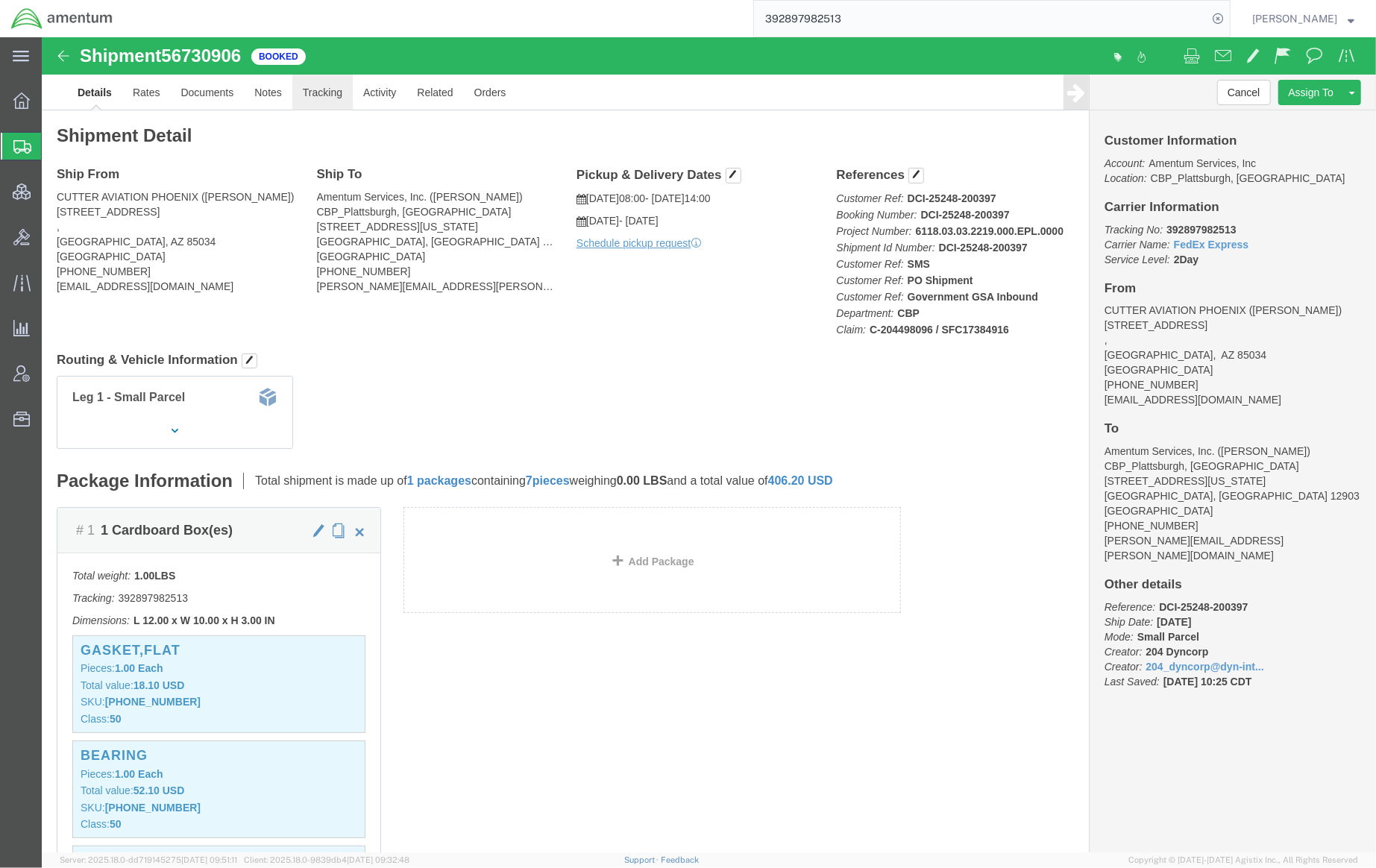
click link "Tracking"
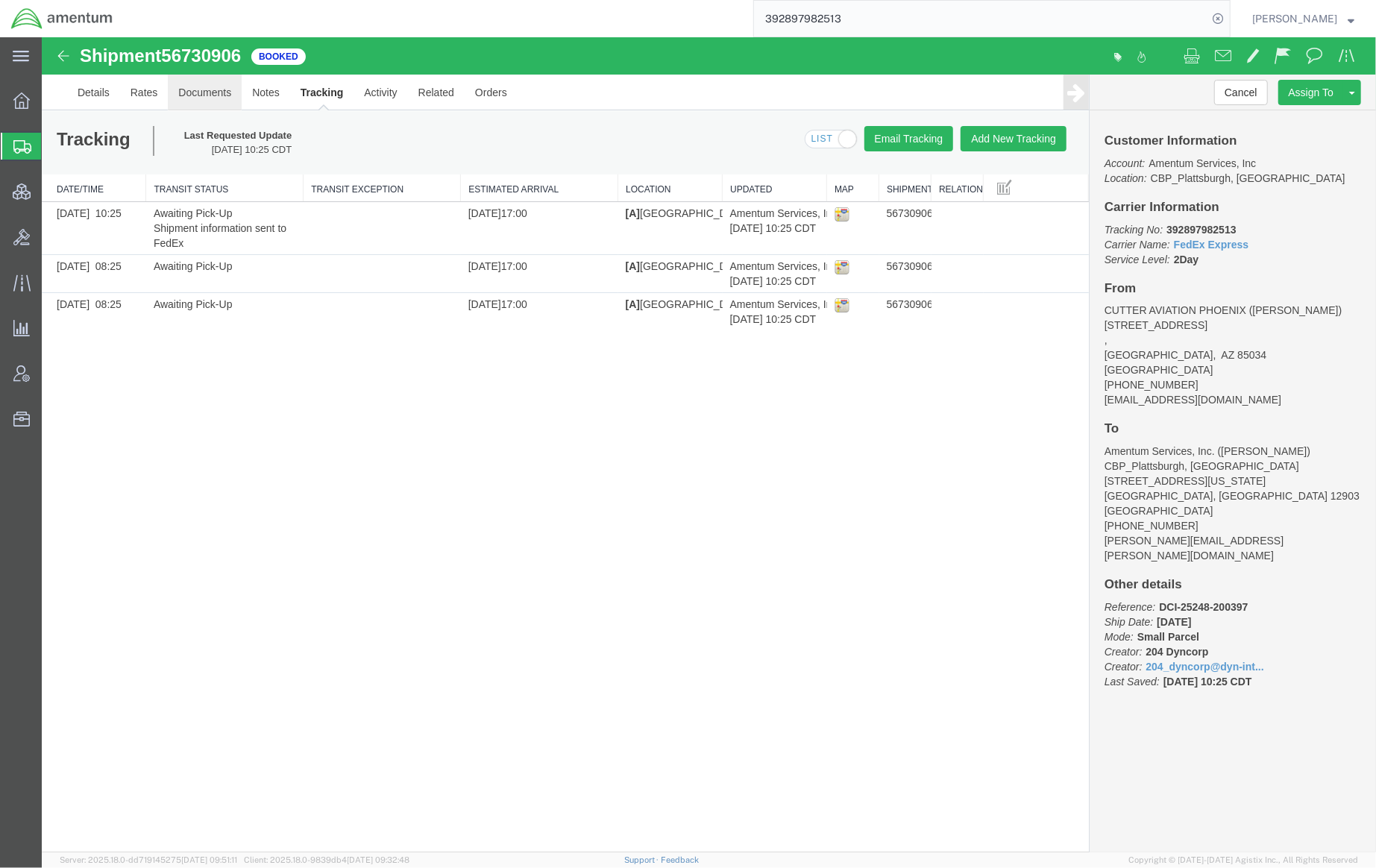
click at [191, 97] on link "Documents" at bounding box center [204, 91] width 74 height 36
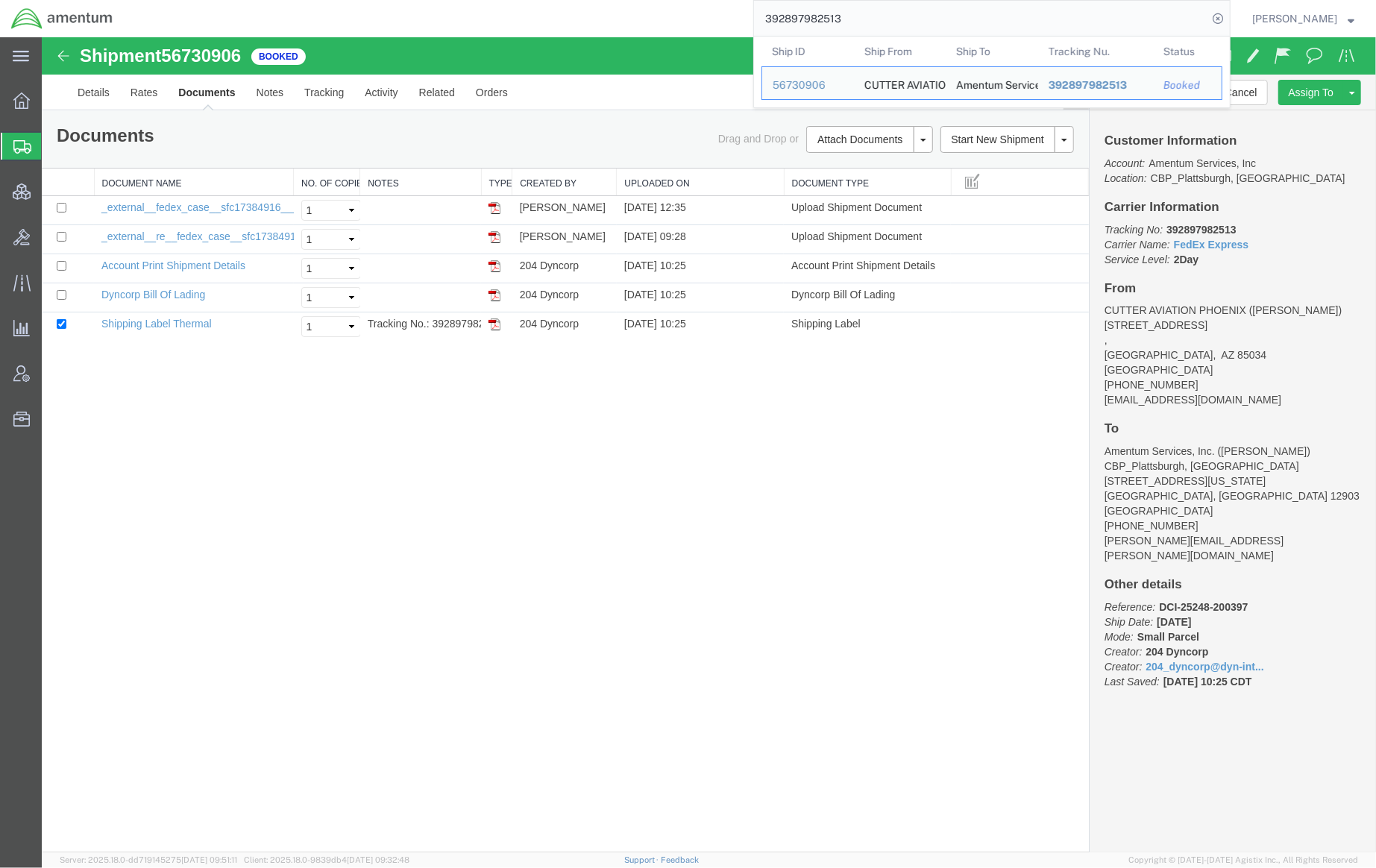
drag, startPoint x: 847, startPoint y: 21, endPoint x: 737, endPoint y: 15, distance: 110.2
click at [737, 15] on div "392897982513 Ship ID Ship From Ship To Tracking Nu. Status Ship ID 56730906 Shi…" at bounding box center [677, 18] width 1107 height 37
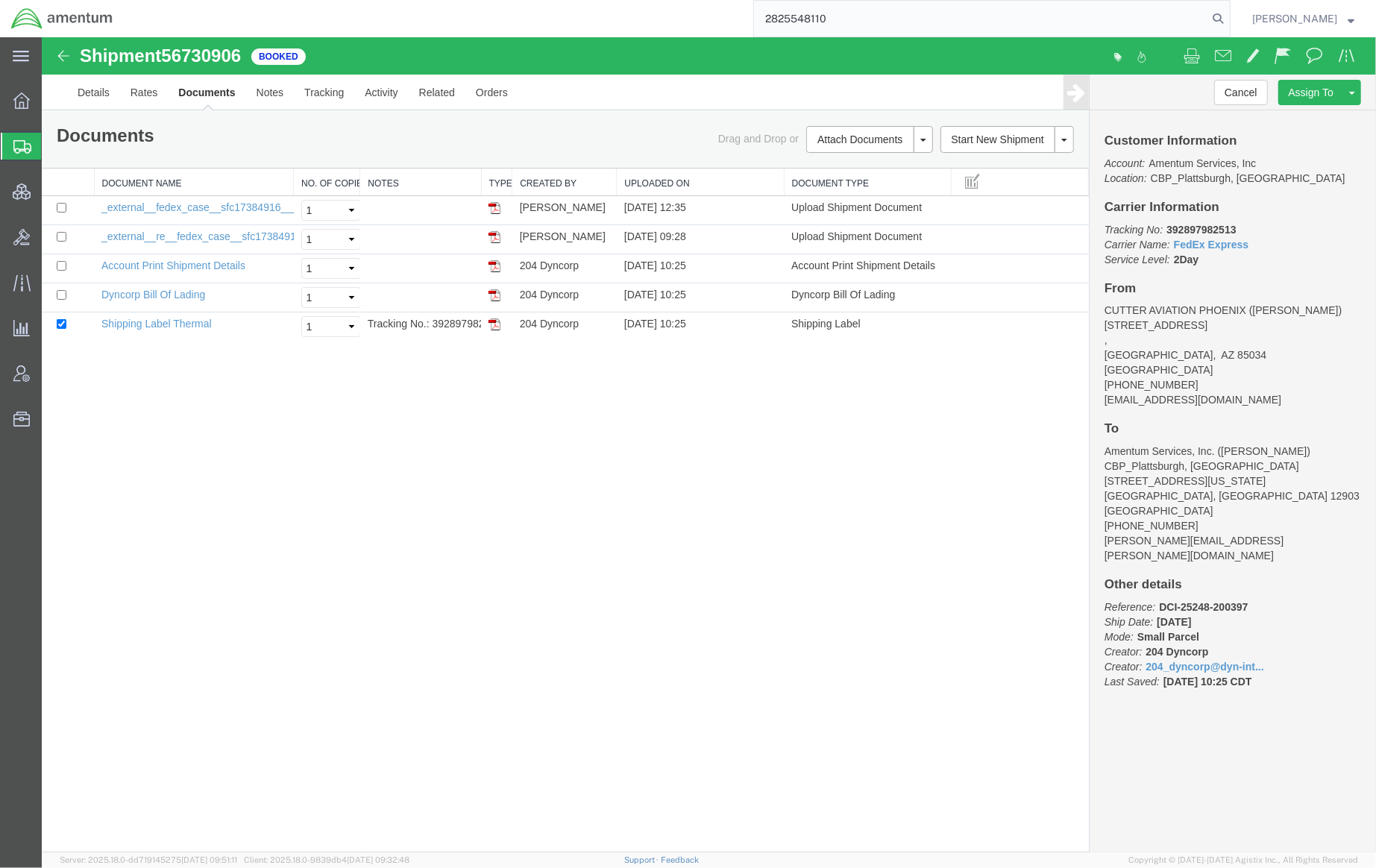
type input "2825548110"
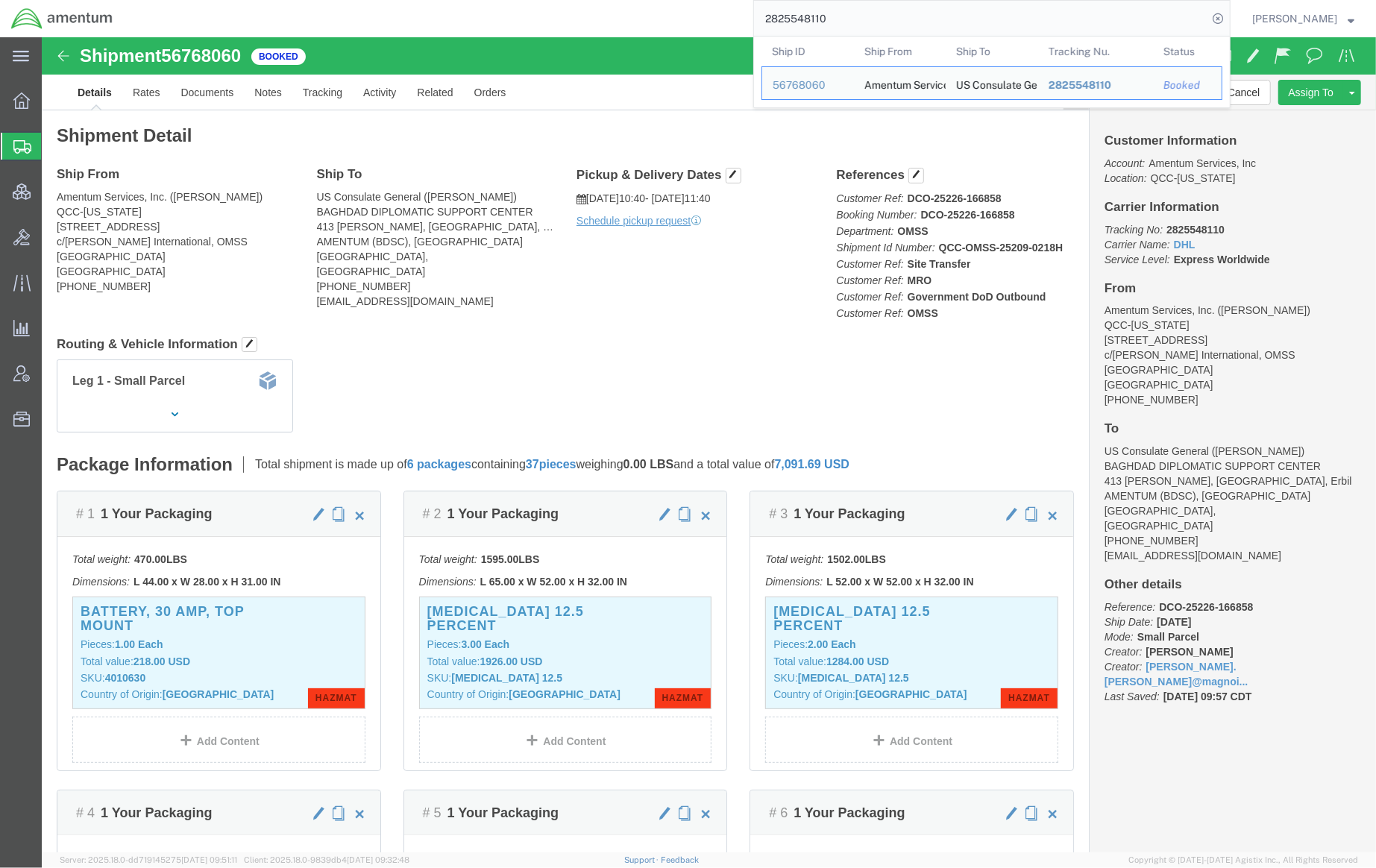
click div "Leg 1 - Small Parcel"
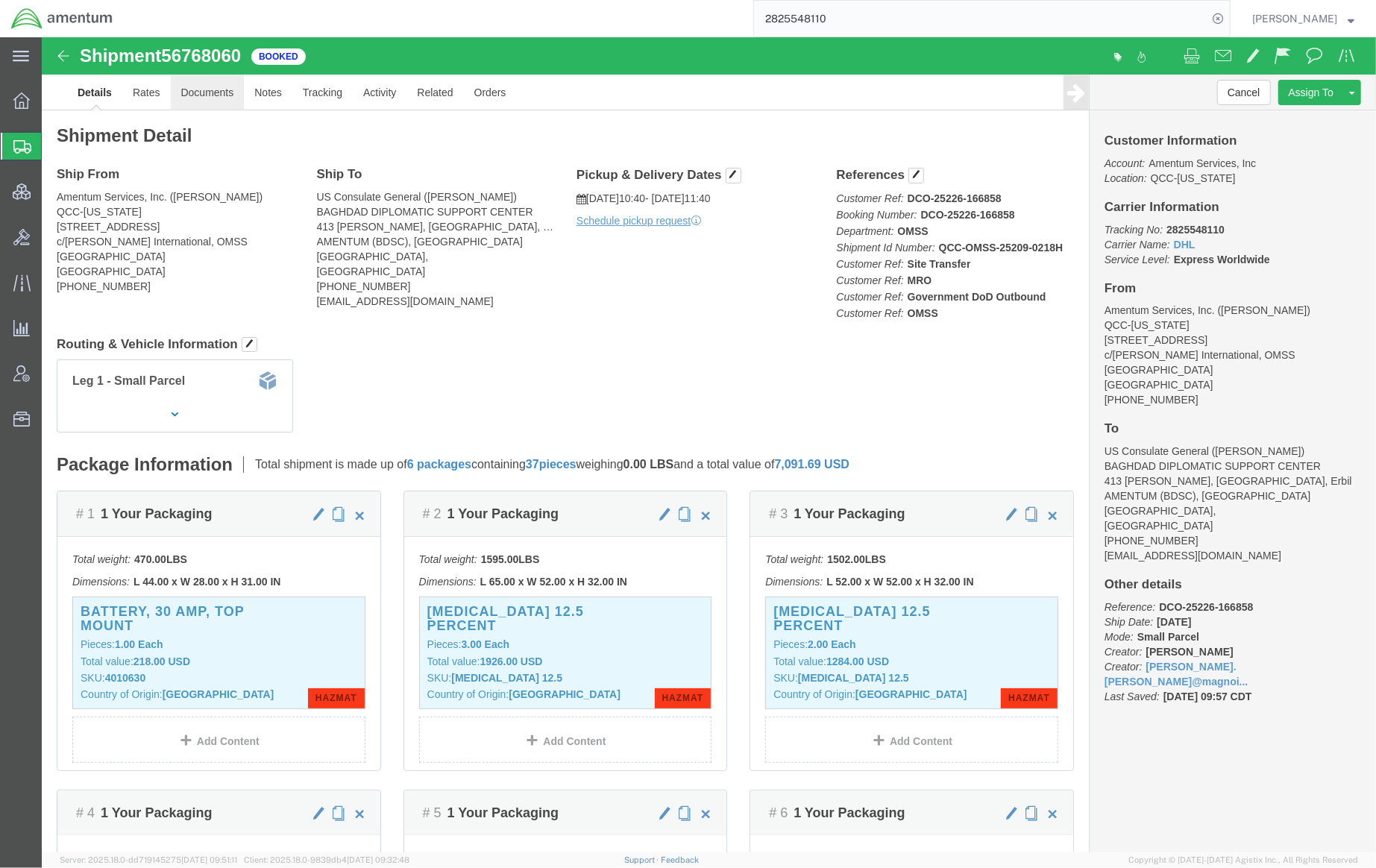
click link "Documents"
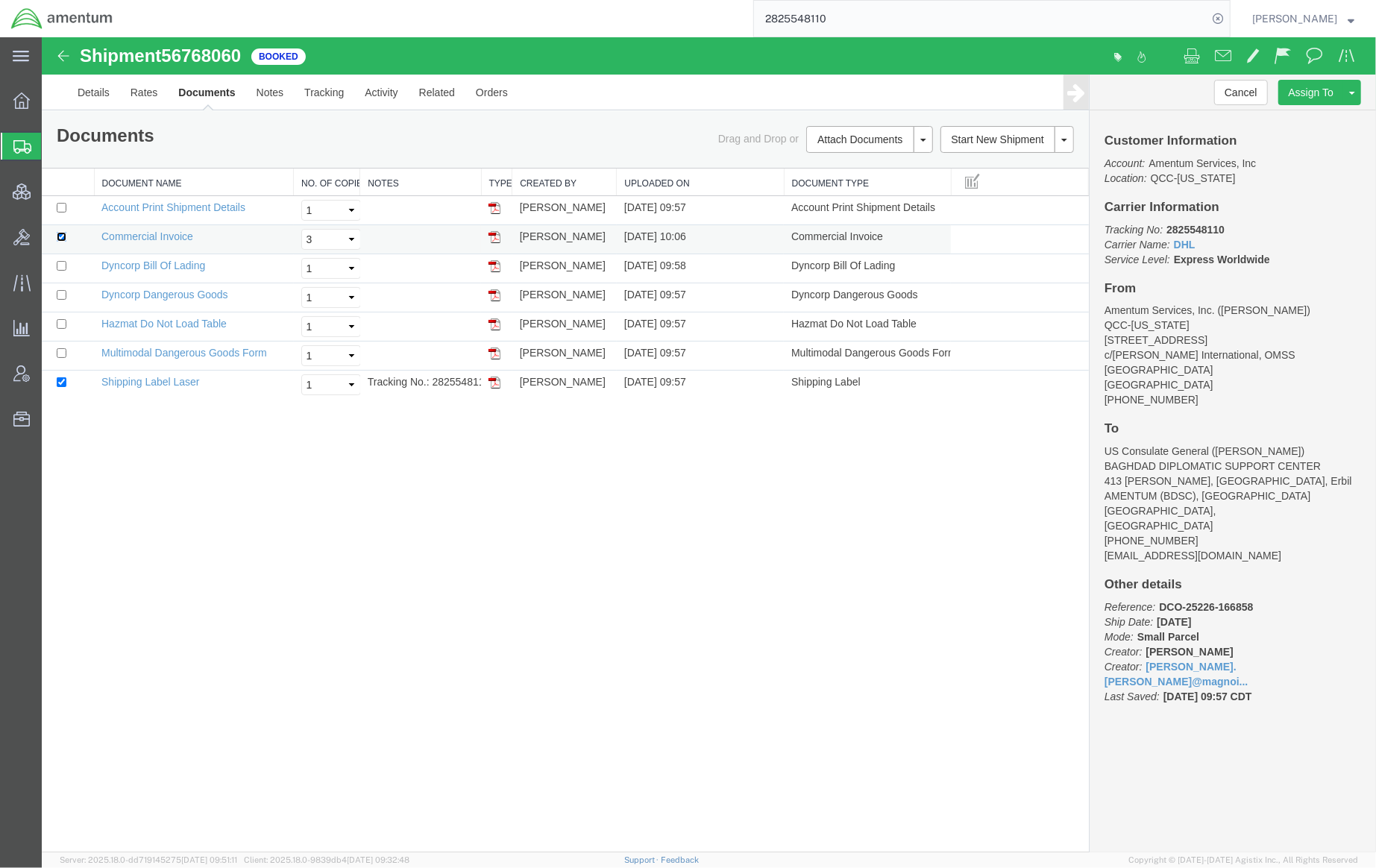
click at [63, 239] on input "checkbox" at bounding box center [61, 235] width 10 height 10
checkbox input "false"
click at [56, 382] on input "checkbox" at bounding box center [61, 381] width 10 height 10
checkbox input "false"
drag, startPoint x: 1229, startPoint y: 224, endPoint x: 1167, endPoint y: 227, distance: 62.1
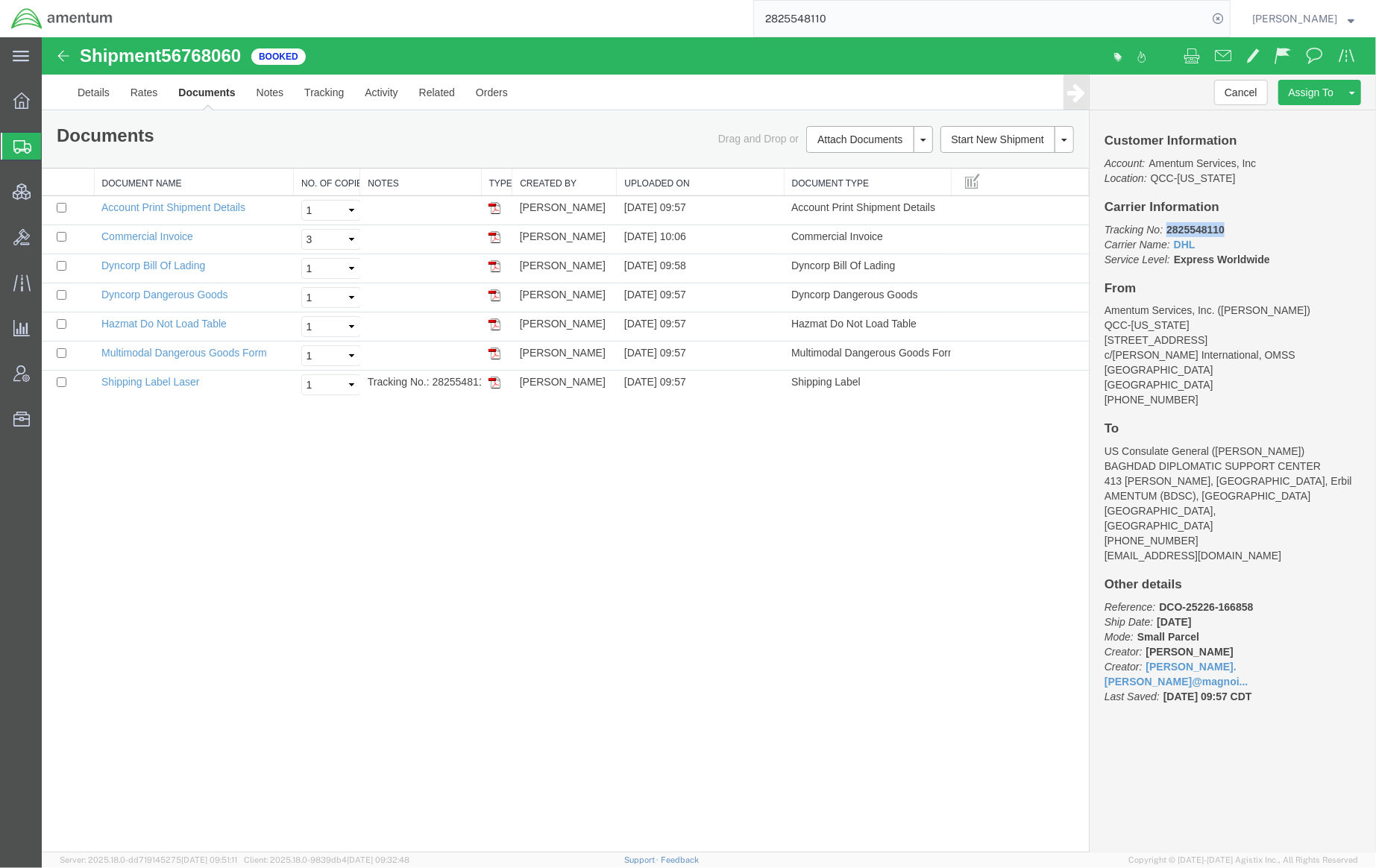
click at [1167, 227] on p "Tracking No: 2825548110 Carrier Name: DHL DHL Service Level: Express Worldwide" at bounding box center [1232, 243] width 256 height 45
copy b "2825548110"
click at [90, 89] on link "Details" at bounding box center [93, 91] width 53 height 36
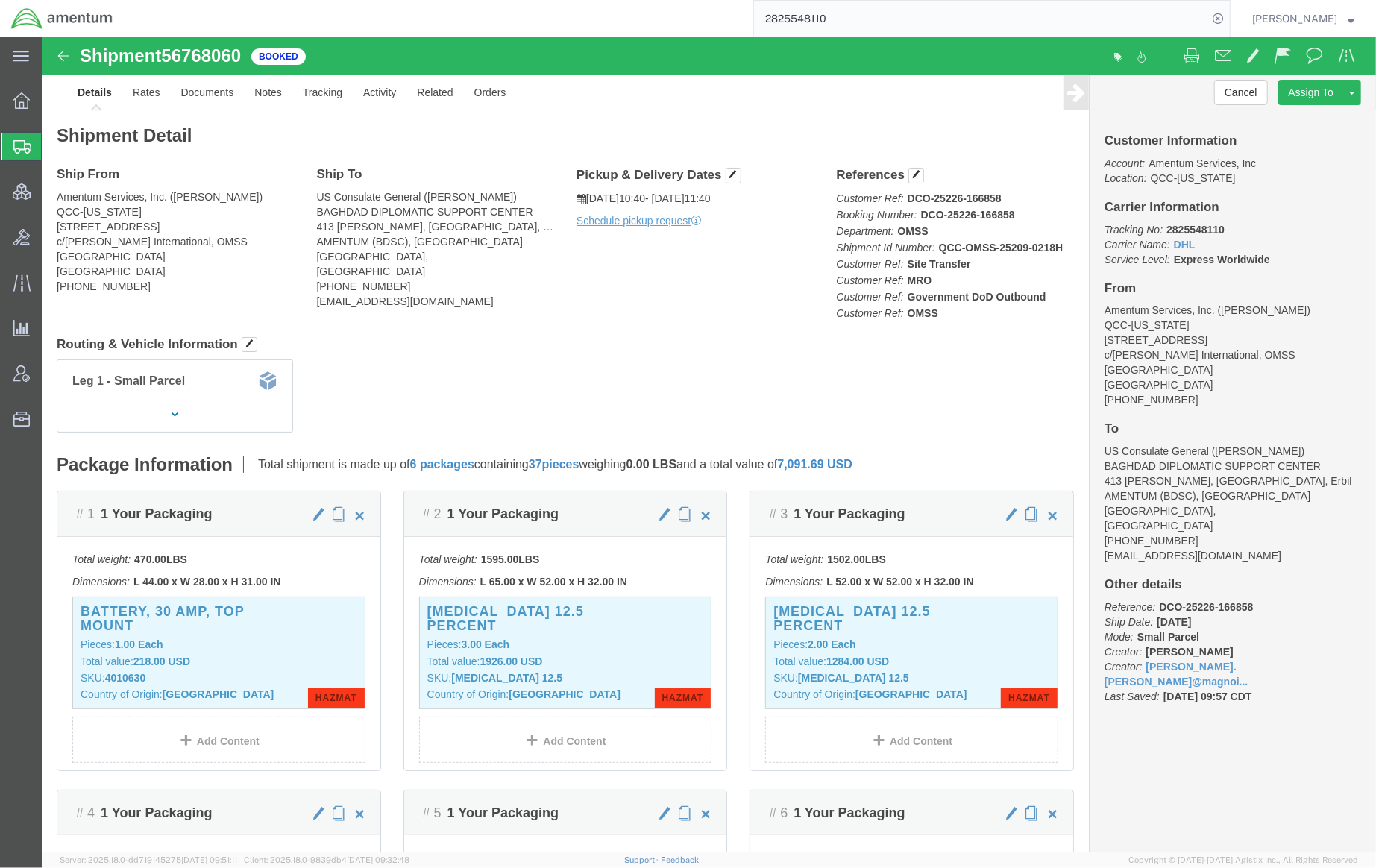
drag, startPoint x: 701, startPoint y: 365, endPoint x: 696, endPoint y: 358, distance: 8.6
click div "Leg 1 - Small Parcel"
drag, startPoint x: 1015, startPoint y: 206, endPoint x: 925, endPoint y: 218, distance: 90.8
click p "Customer Ref: DCO-25226-166858 Booking Number: DCO-25226-166858 Department: OMS…"
drag, startPoint x: 890, startPoint y: 216, endPoint x: 1011, endPoint y: 214, distance: 121.0
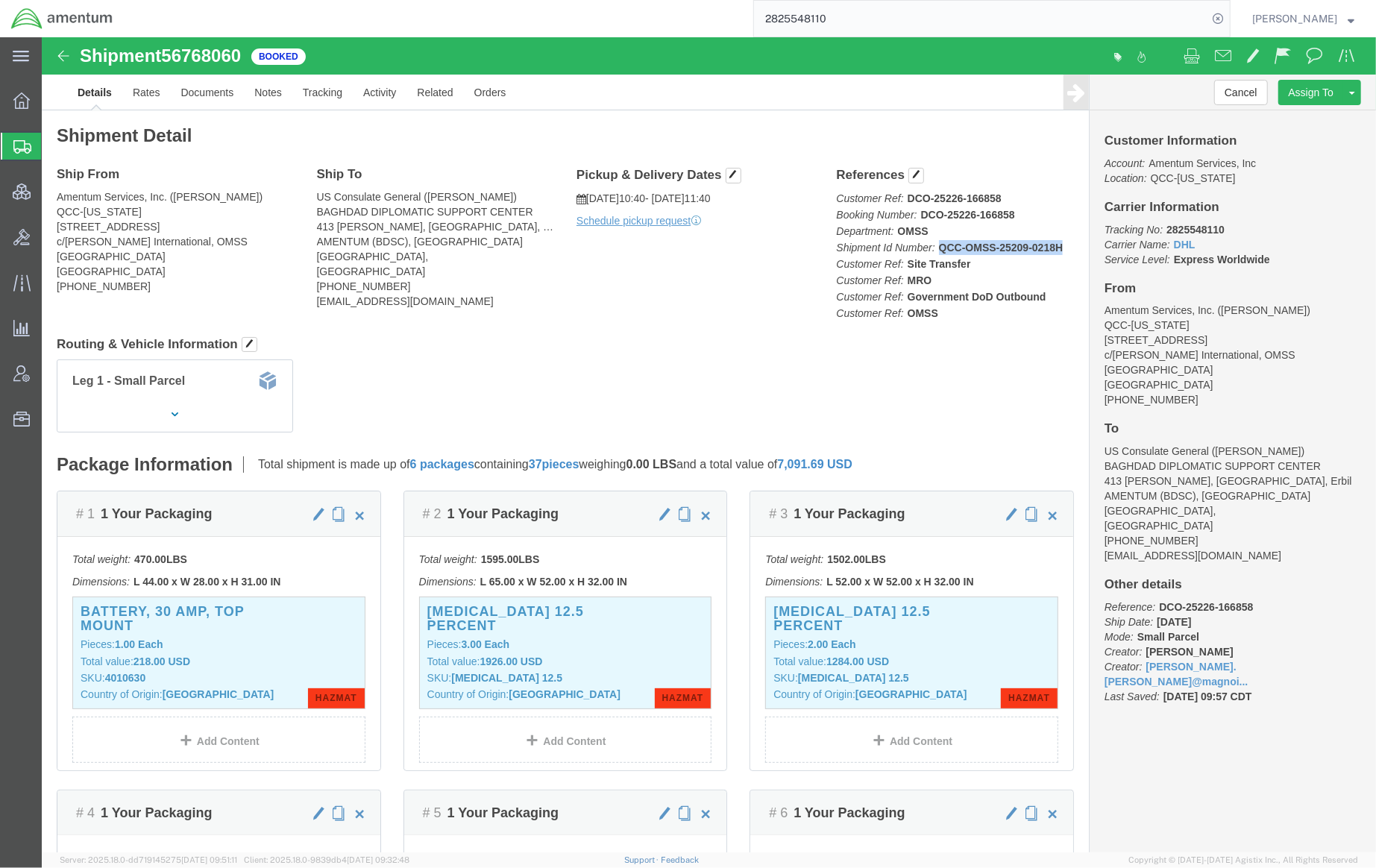
click b "QCC-OMSS-25209-0218H"
copy b "QCC-OMSS-25209-0218H"
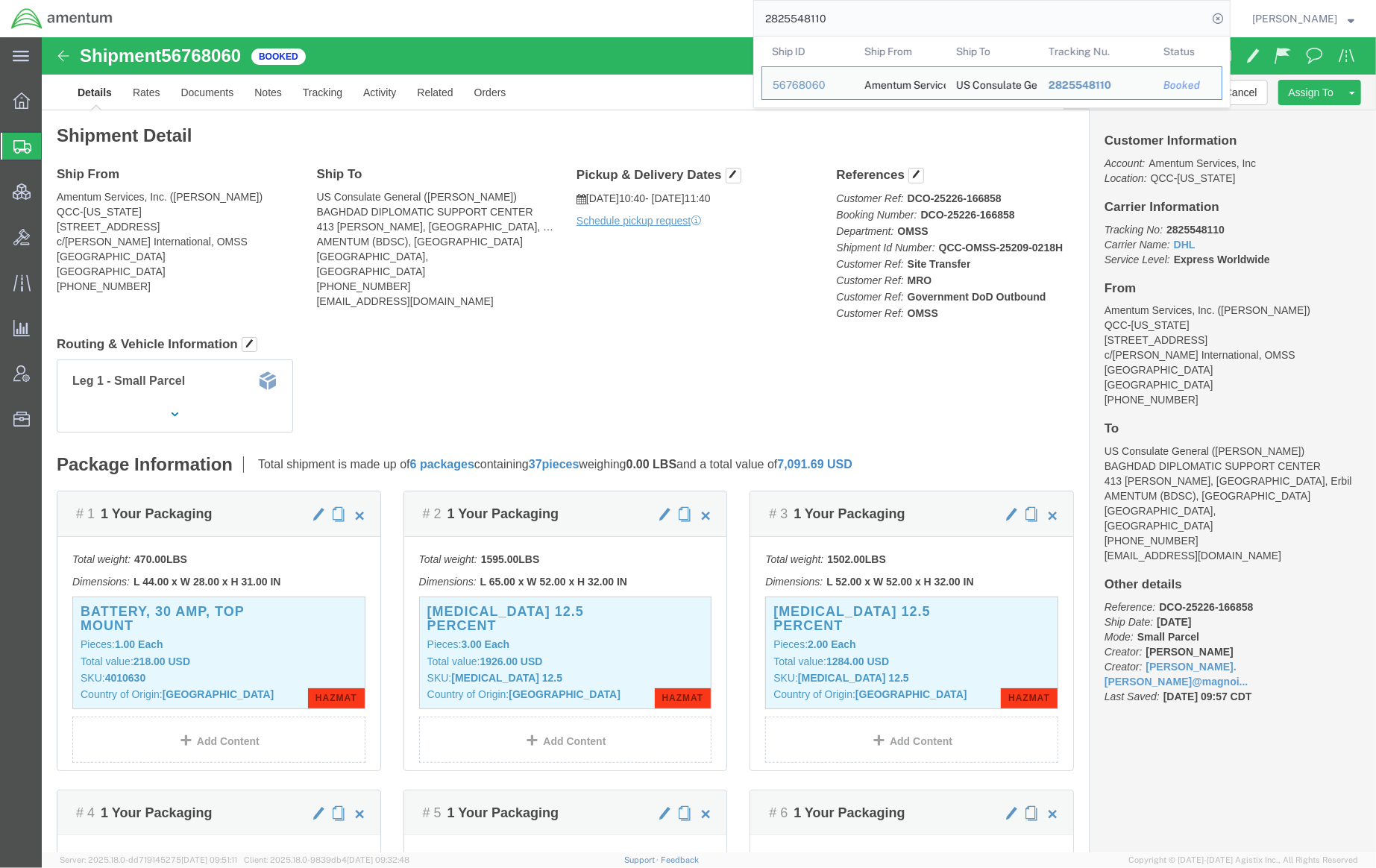
drag, startPoint x: 926, startPoint y: 21, endPoint x: 516, endPoint y: 4, distance: 410.4
click at [516, 4] on div "2825548110 Ship ID Ship From Ship To Tracking Nu. Status Ship ID 56768060 Ship …" at bounding box center [677, 18] width 1107 height 37
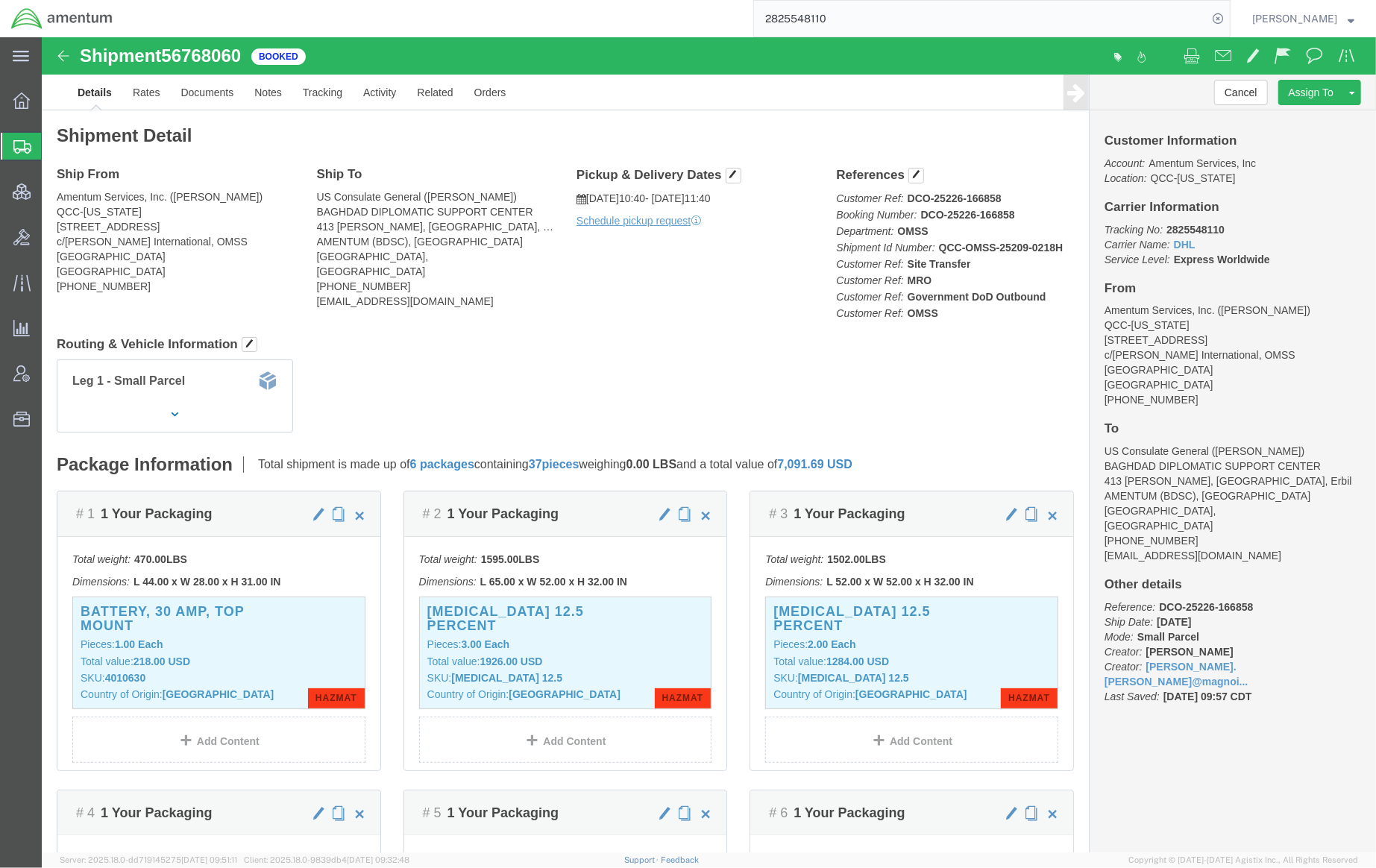
paste input "56786708"
type input "56786708"
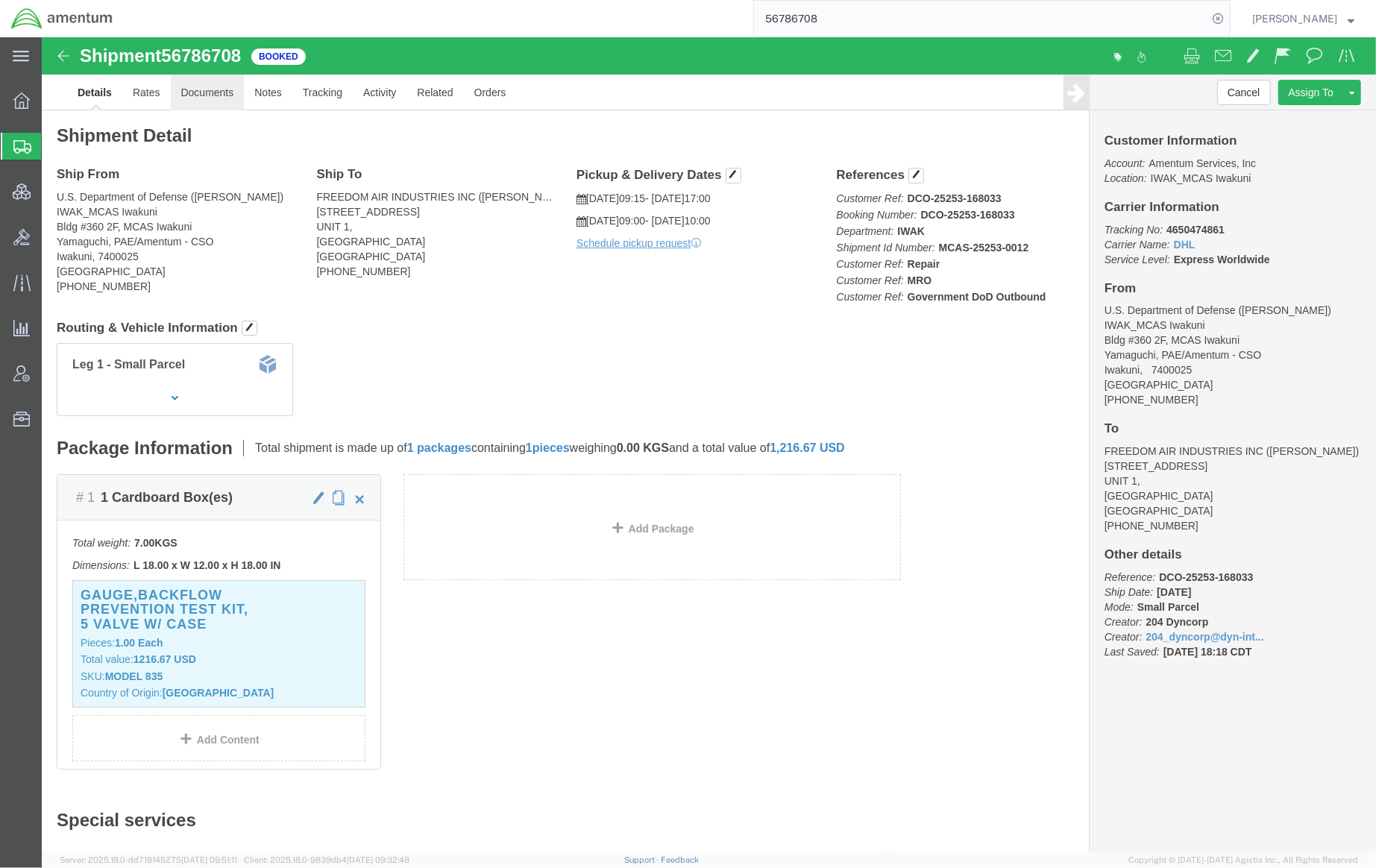
click link "Documents"
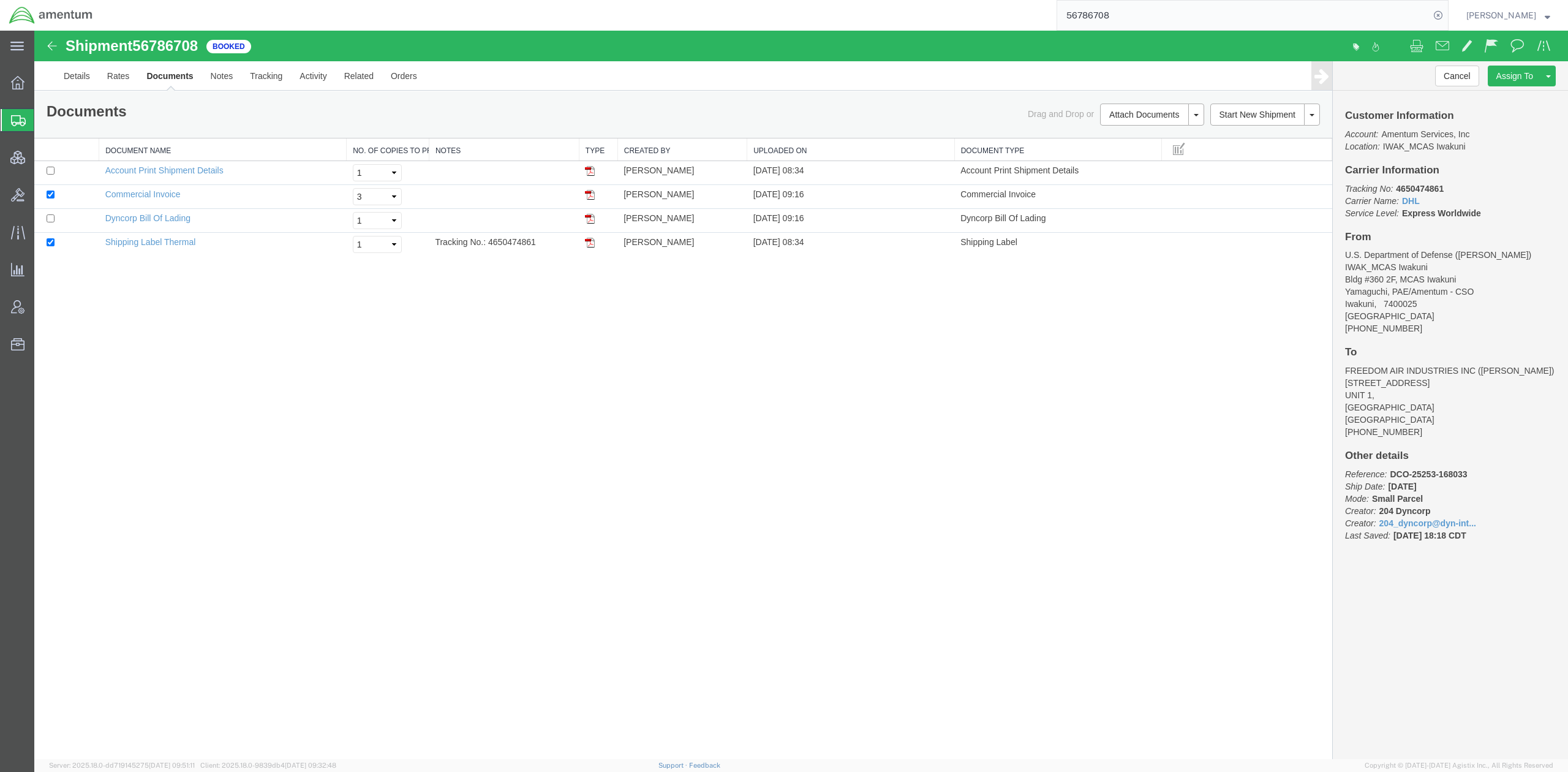
click at [699, 425] on div "Shipment 56786708 4 of 4 Booked Details Rates Documents Notes Tracking Activity…" at bounding box center [802, 394] width 1534 height 728
click at [51, 197] on input "checkbox" at bounding box center [50, 194] width 8 height 8
checkbox input "false"
click at [50, 247] on input "checkbox" at bounding box center [50, 242] width 8 height 8
checkbox input "false"
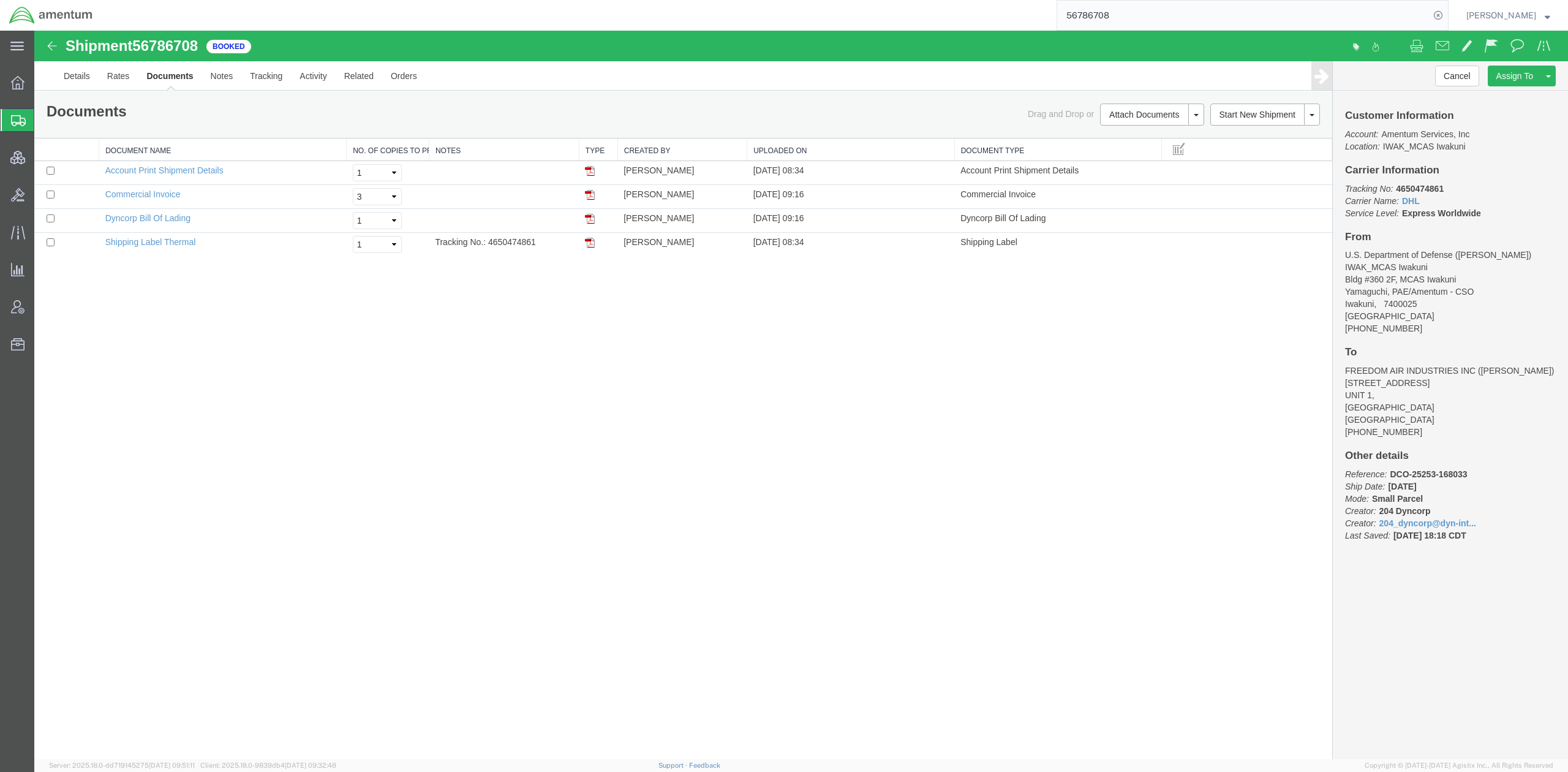
click at [302, 396] on div "Shipment 56786708 4 of 4 Booked Details Rates Documents Notes Tracking Activity…" at bounding box center [802, 394] width 1534 height 728
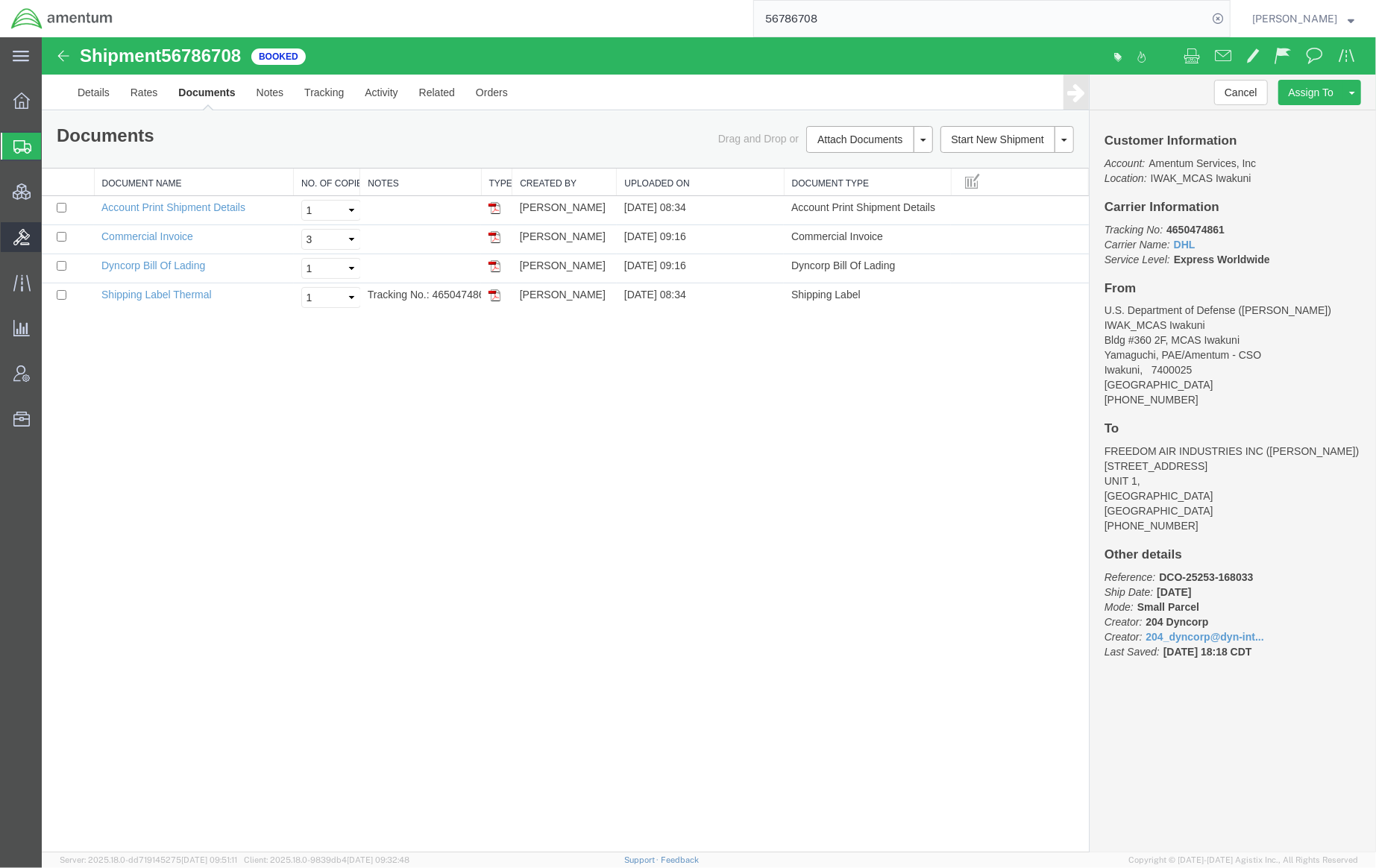
click at [52, 243] on span "Bids" at bounding box center [47, 237] width 11 height 30
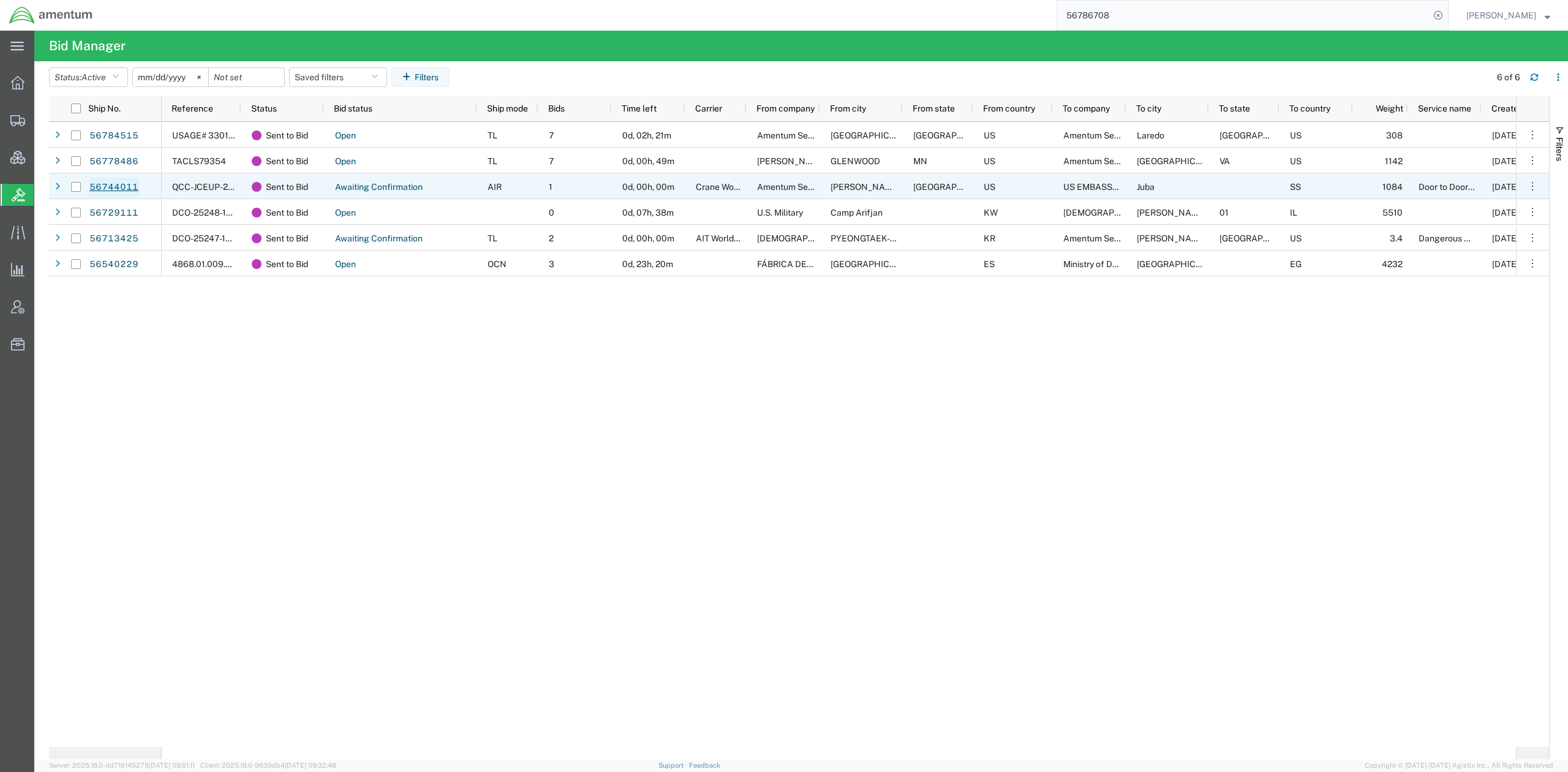
click at [119, 187] on link "56744011" at bounding box center [114, 187] width 50 height 19
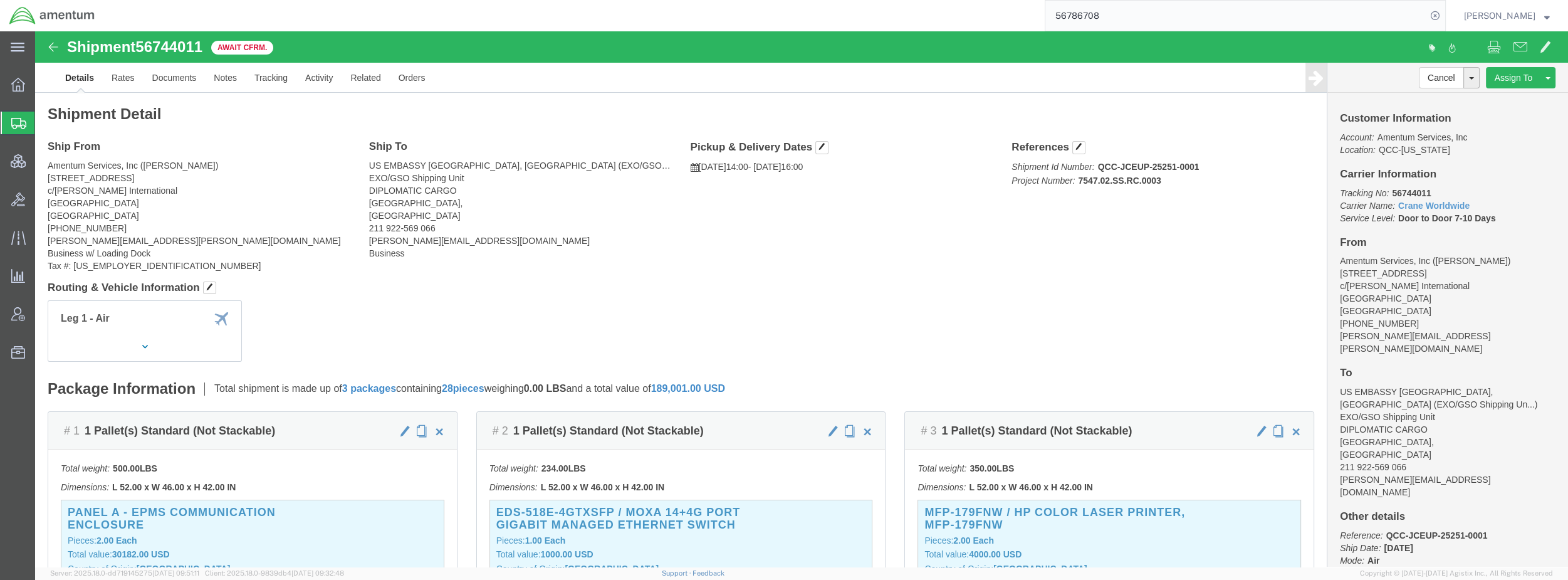
click div "Shipment 56744011 Await Cfrm."
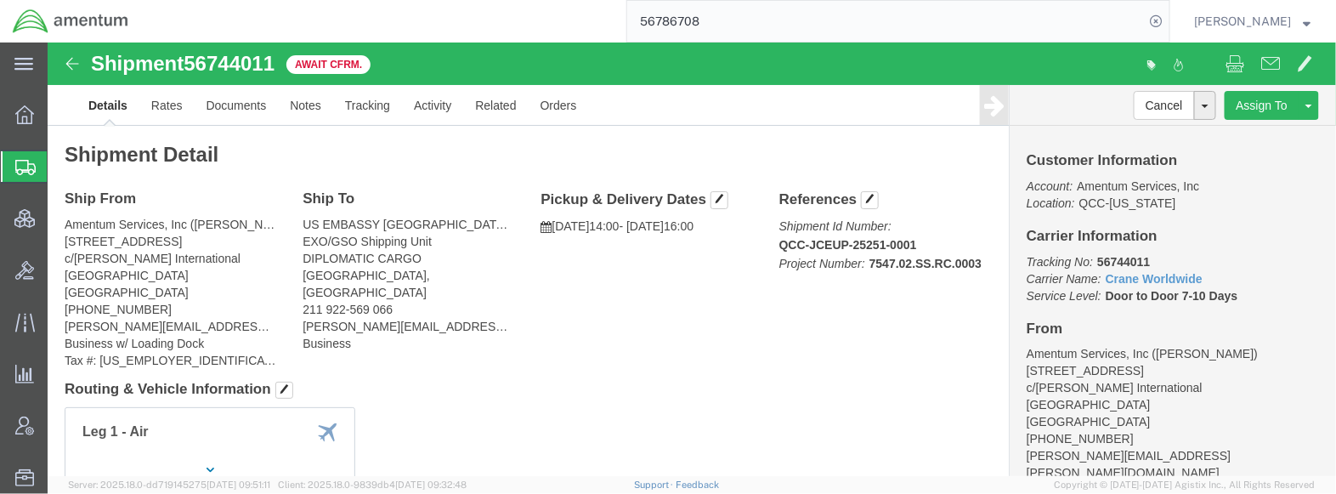
click div "Leg 1 - Air"
click link "Documents"
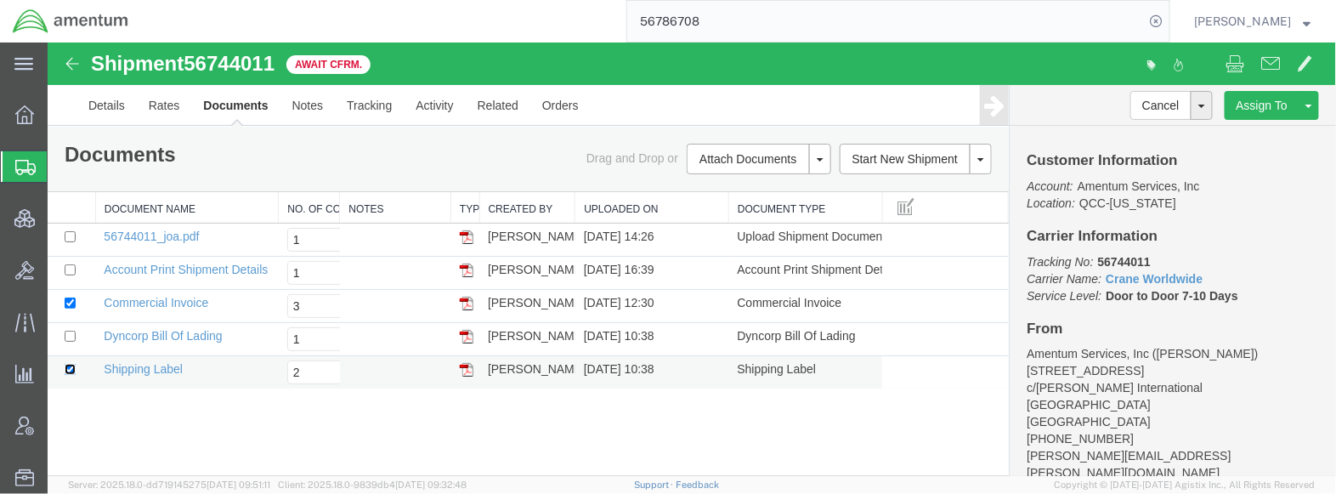
click at [72, 371] on input "checkbox" at bounding box center [69, 368] width 11 height 11
checkbox input "false"
click at [74, 337] on input "checkbox" at bounding box center [69, 335] width 11 height 11
checkbox input "true"
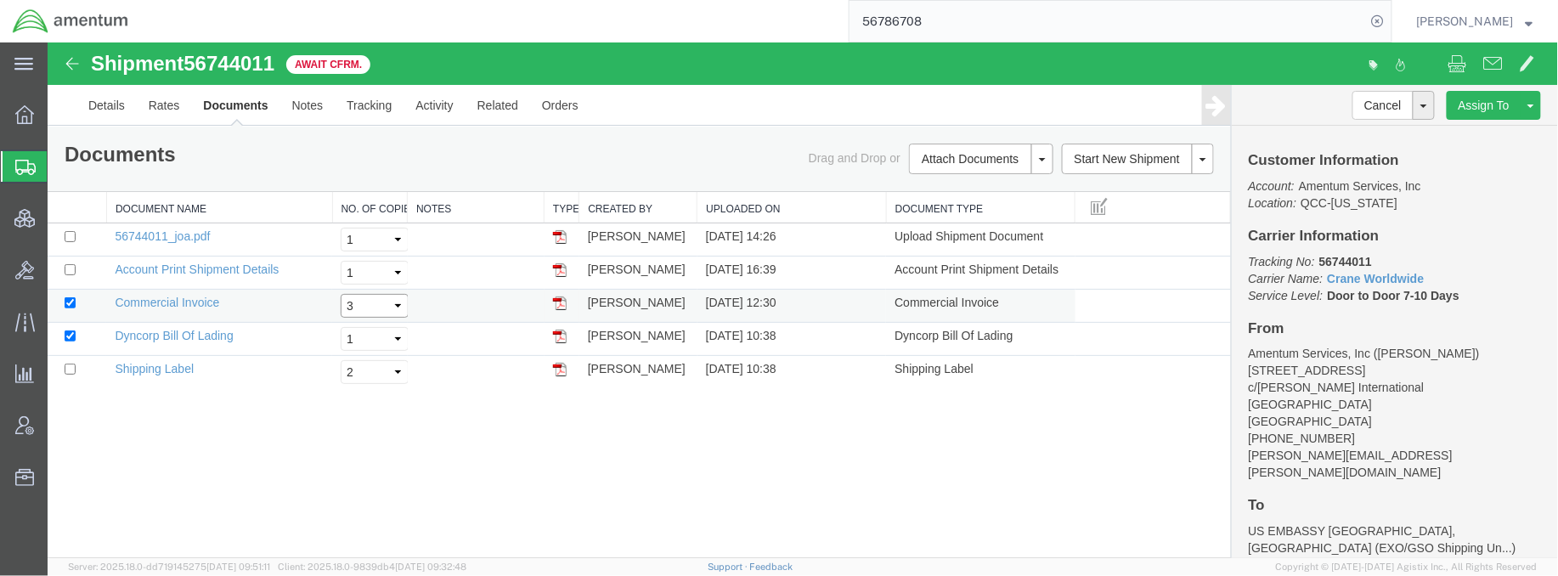
click at [371, 299] on select "Select 1 2 3 4 5" at bounding box center [374, 305] width 68 height 24
select select "1"
click at [340, 293] on select "Select 1 2 3 4 5" at bounding box center [374, 305] width 68 height 24
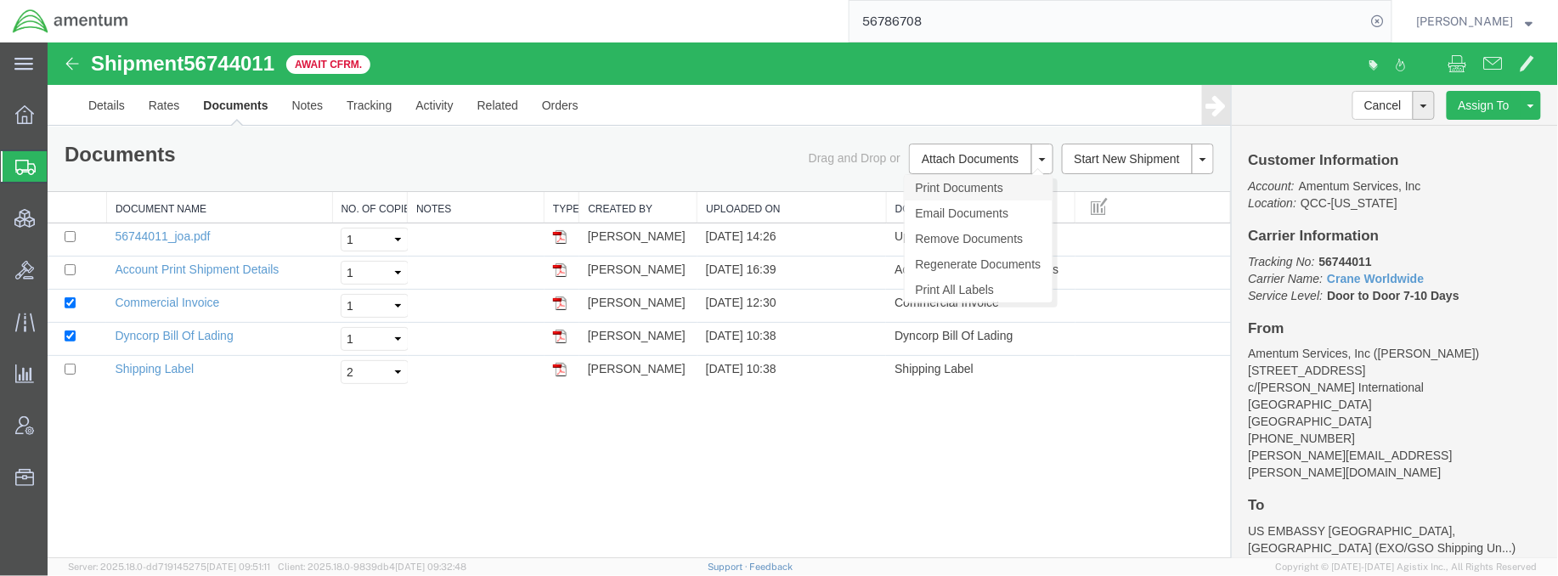
click at [961, 178] on link "Print Documents" at bounding box center [978, 186] width 148 height 25
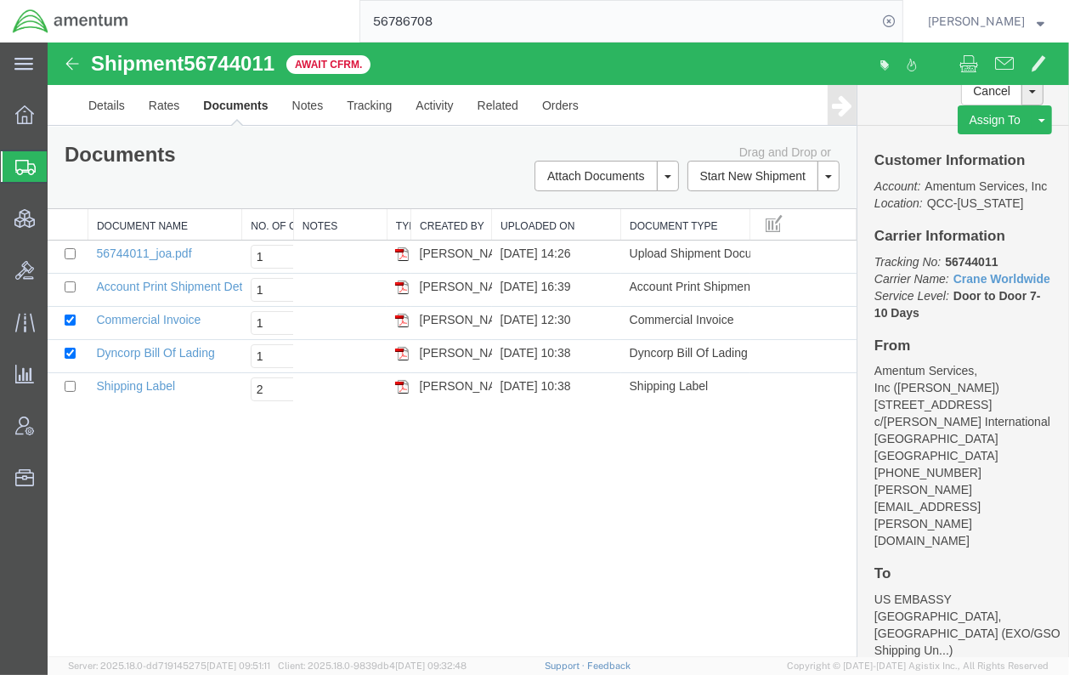
drag, startPoint x: 99, startPoint y: 170, endPoint x: 109, endPoint y: 170, distance: 10.2
click at [60, 170] on span "Shipments" at bounding box center [54, 167] width 14 height 34
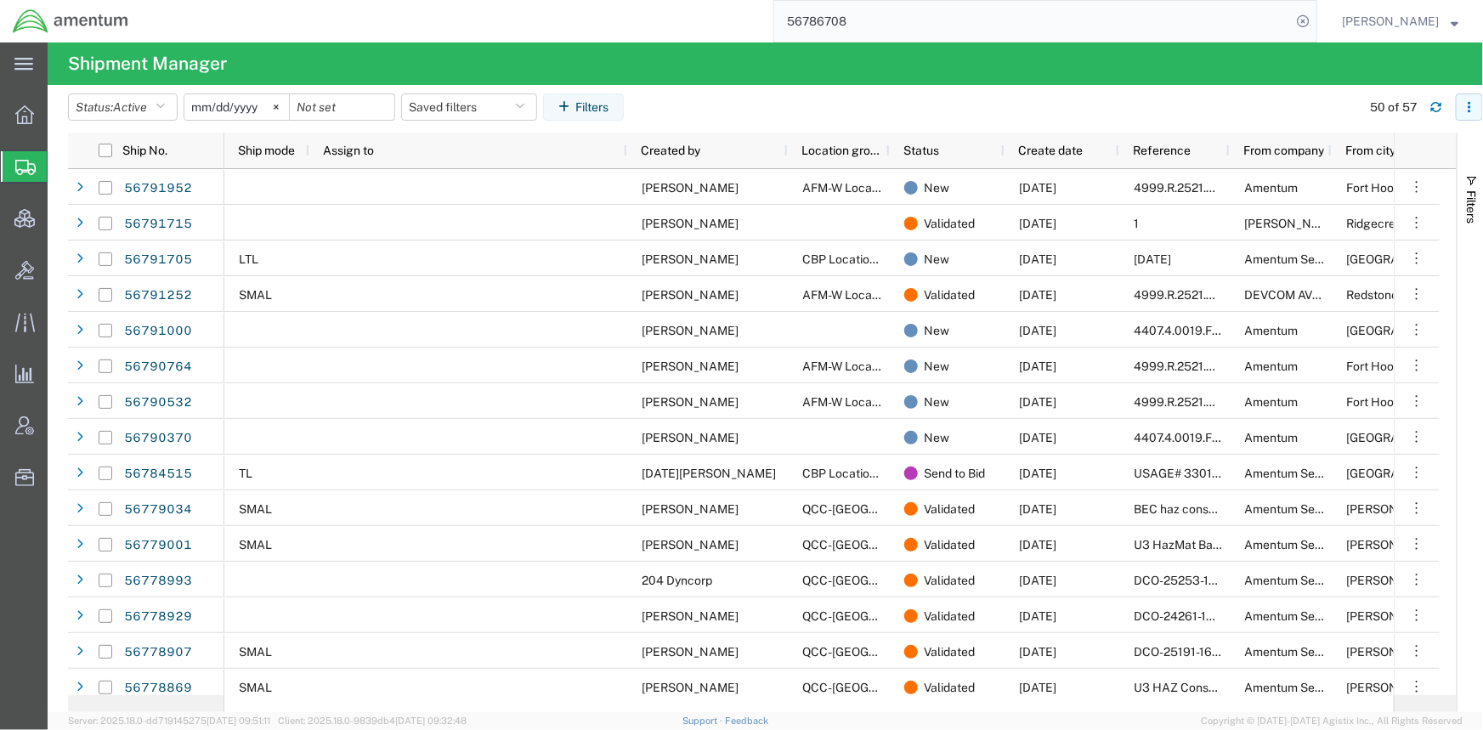
click at [1469, 105] on icon "button" at bounding box center [1469, 107] width 12 height 12
click at [601, 102] on button "Filters" at bounding box center [583, 106] width 81 height 27
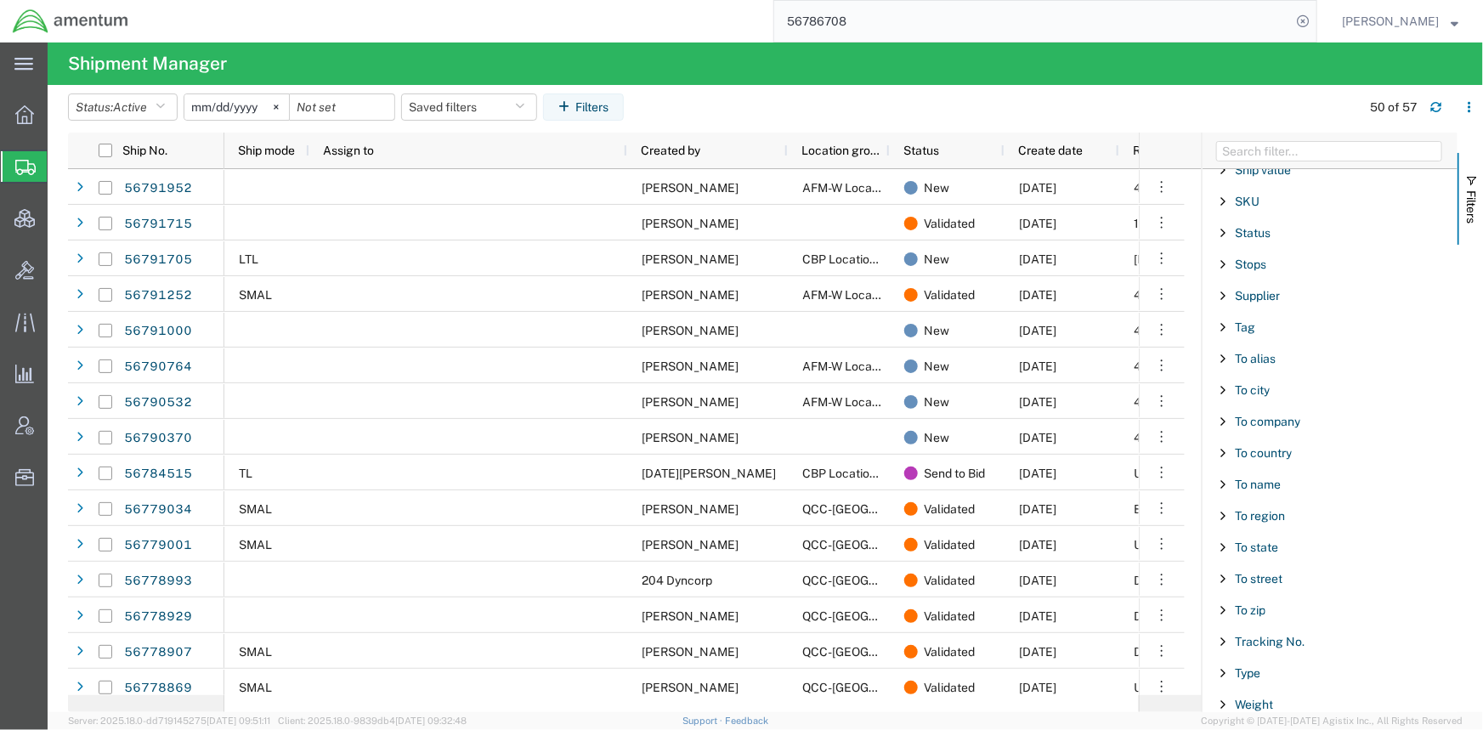
scroll to position [1526, 0]
click at [1275, 445] on span "To country" at bounding box center [1263, 451] width 57 height 14
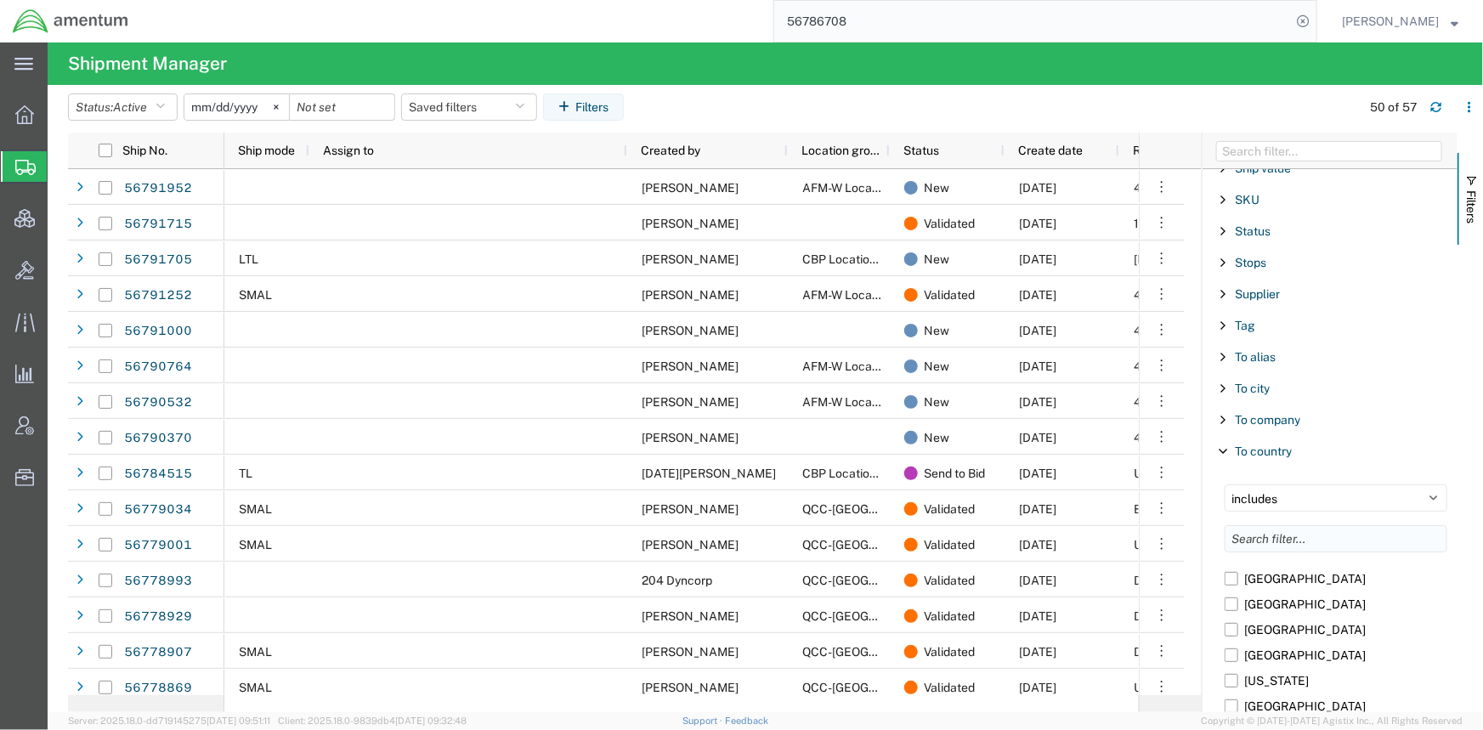
click at [1253, 535] on input "Filter List 66 Filters" at bounding box center [1336, 538] width 223 height 27
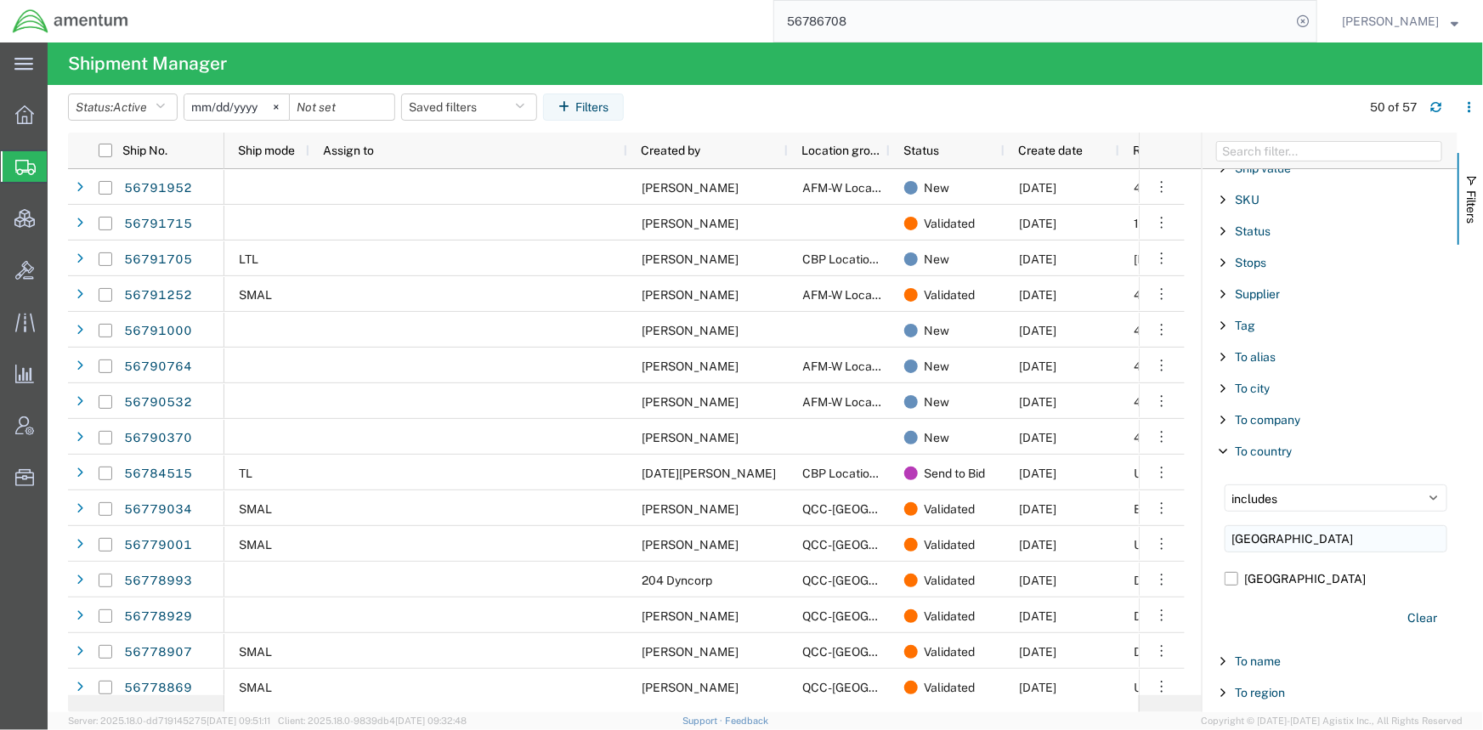
type input "south sudan"
click at [1265, 579] on label "South Sudan" at bounding box center [1336, 578] width 223 height 25
click at [0, 0] on input "South Sudan" at bounding box center [0, 0] width 0 height 0
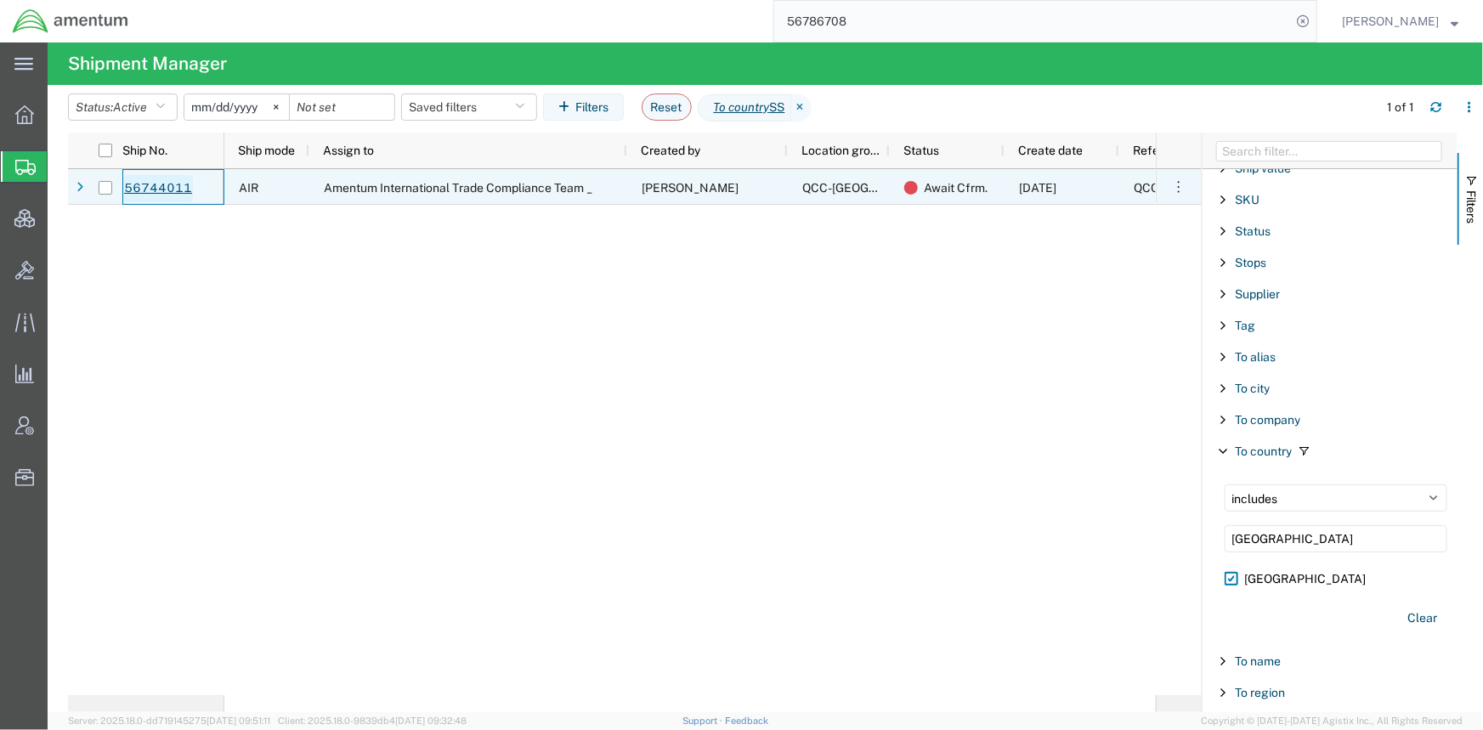
click at [167, 188] on link "56744011" at bounding box center [158, 188] width 70 height 27
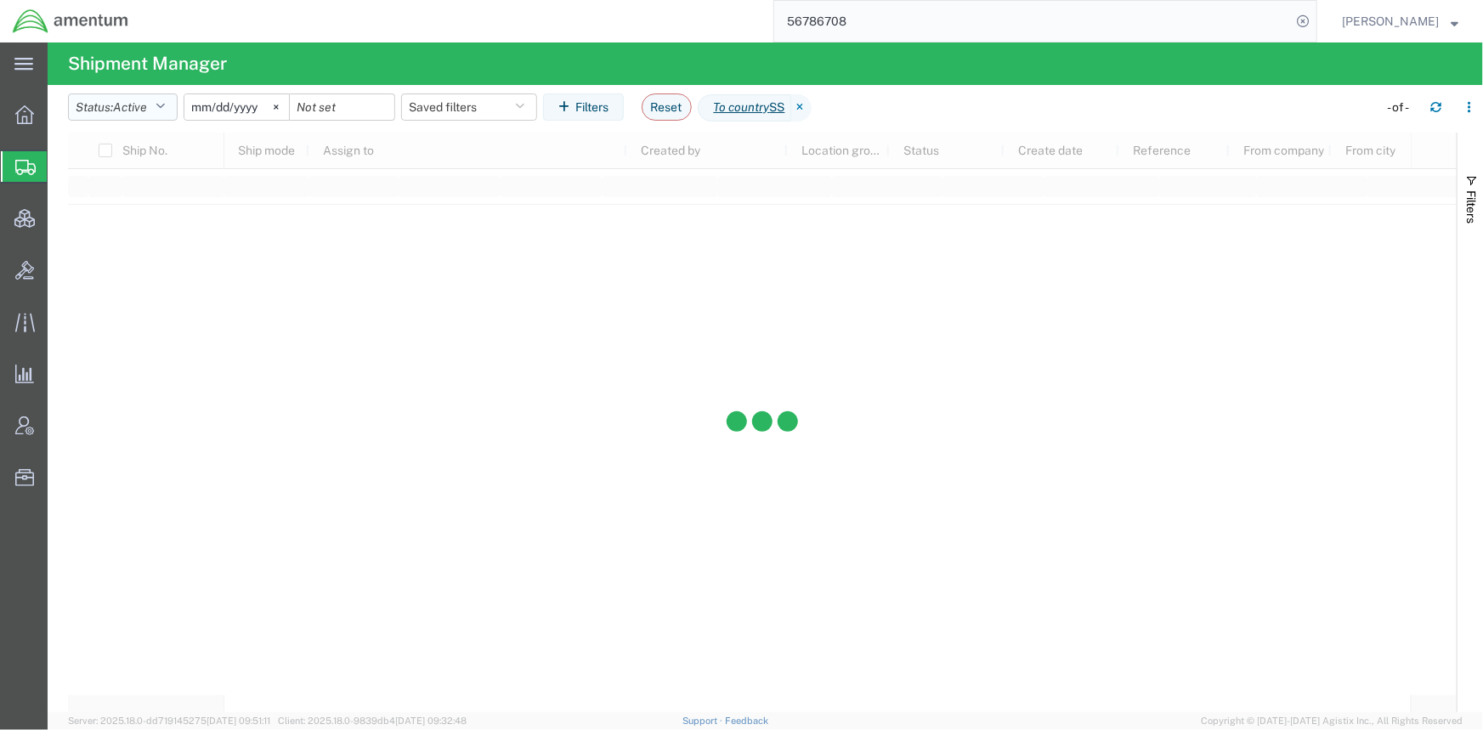
click at [156, 110] on button "Status: Active" at bounding box center [123, 106] width 110 height 27
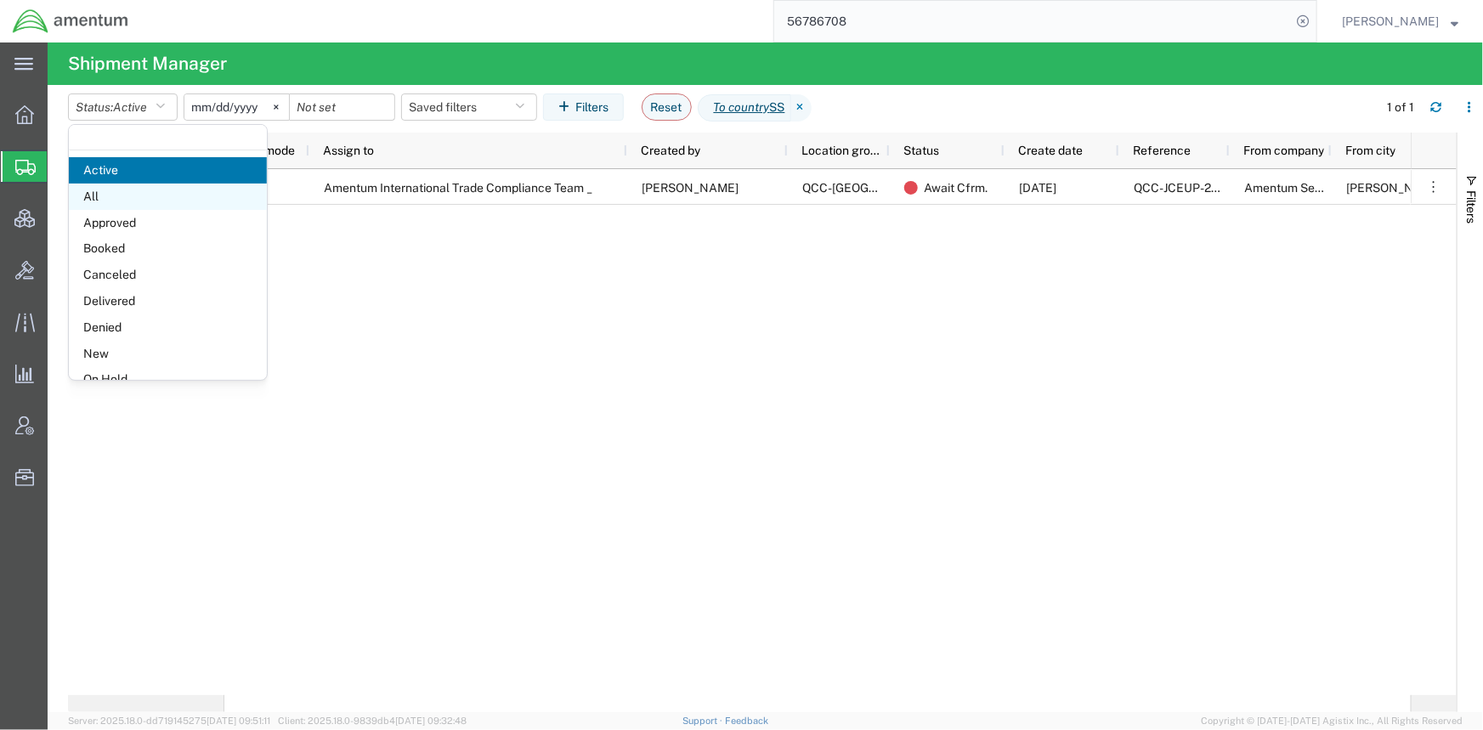
click at [128, 197] on span "All" at bounding box center [168, 197] width 198 height 26
